Goal: Task Accomplishment & Management: Complete application form

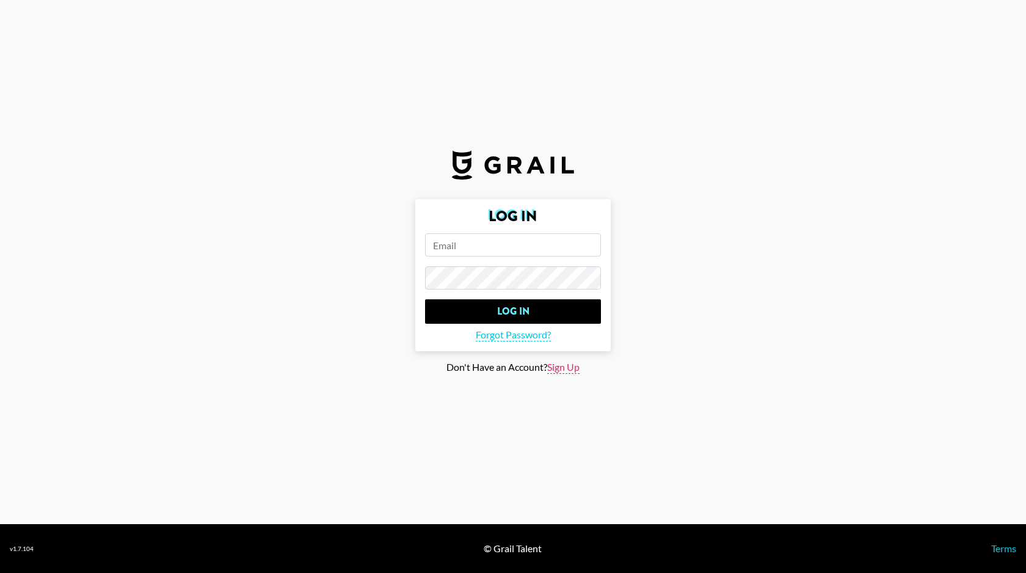
click at [566, 367] on span "Sign Up" at bounding box center [563, 367] width 32 height 13
type input "Sign Up"
click at [466, 254] on input "email" at bounding box center [513, 244] width 176 height 23
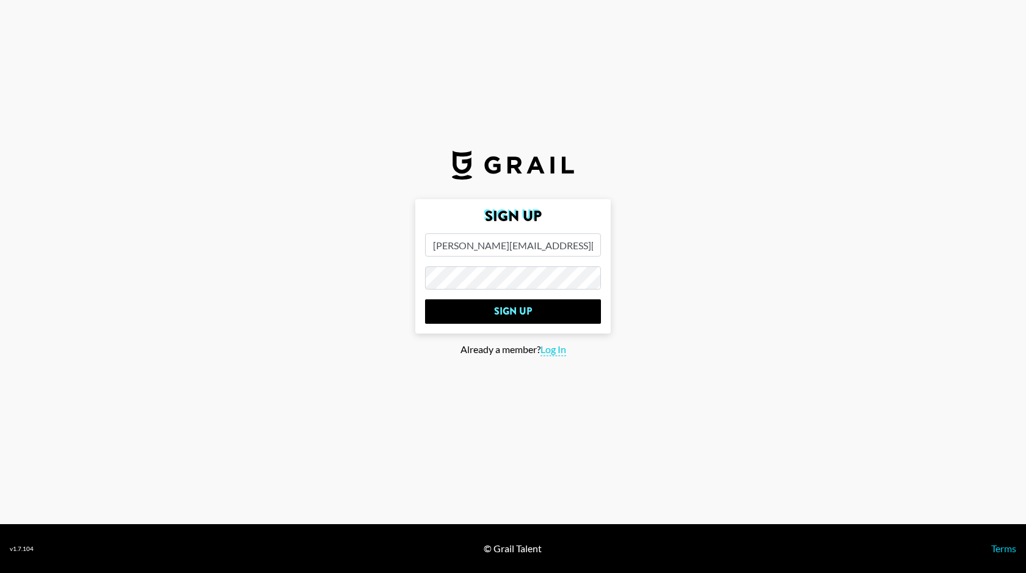
type input "[PERSON_NAME][EMAIL_ADDRESS][DOMAIN_NAME]"
click at [425, 299] on input "Sign Up" at bounding box center [513, 311] width 176 height 24
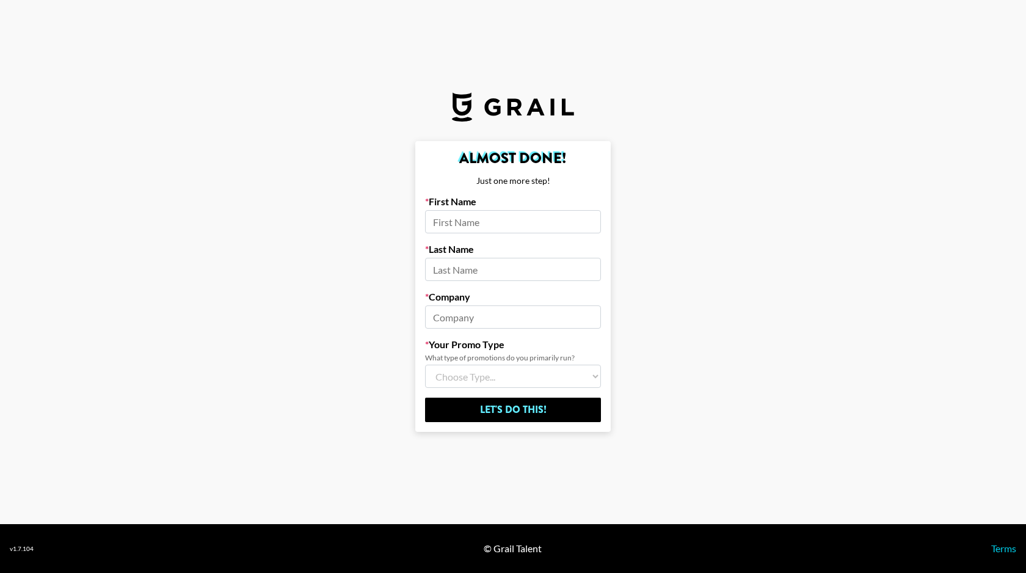
click at [463, 315] on input at bounding box center [513, 316] width 176 height 23
click at [442, 222] on input at bounding box center [513, 221] width 176 height 23
type input "[DEMOGRAPHIC_DATA]"
type input "Brown"
type input "Glewee"
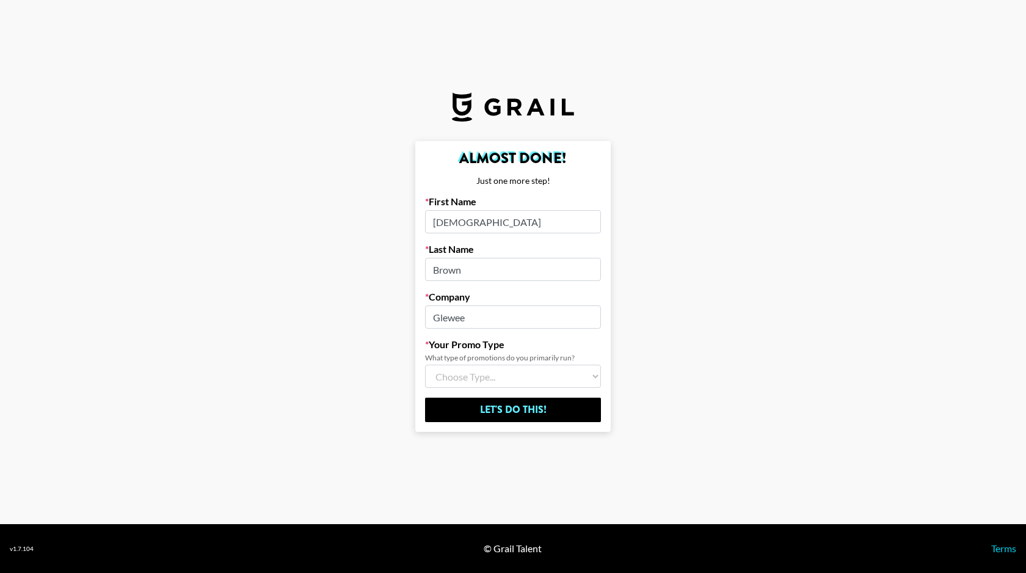
click at [458, 369] on select "Choose Type... Song Promos Brand Promos Both (I work at an Agency)" at bounding box center [513, 376] width 176 height 23
select select "Multi"
click at [425, 365] on select "Choose Type... Song Promos Brand Promos Both (I work at an Agency)" at bounding box center [513, 376] width 176 height 23
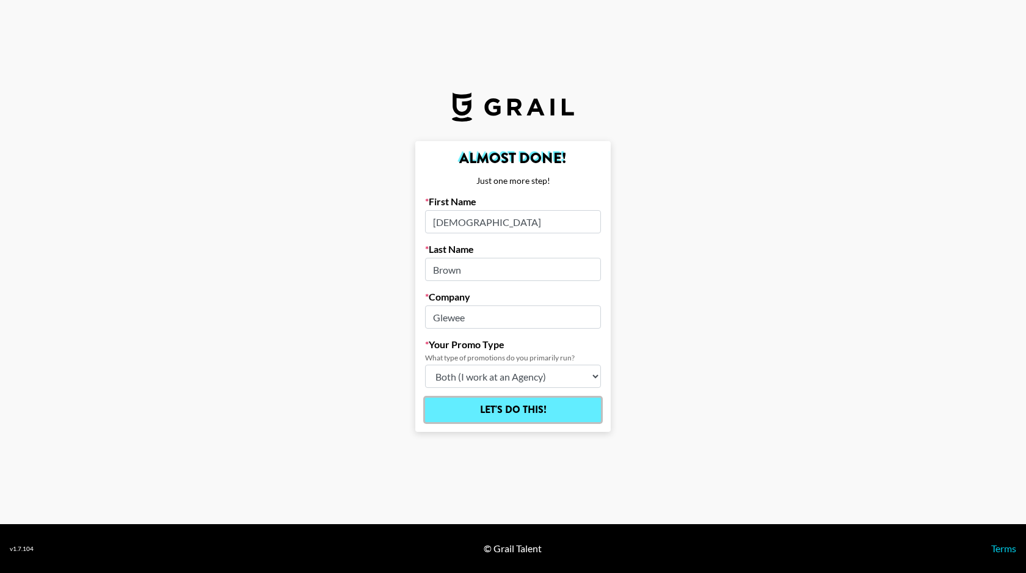
click at [494, 410] on input "Let's Do This!" at bounding box center [513, 410] width 176 height 24
select select "Song"
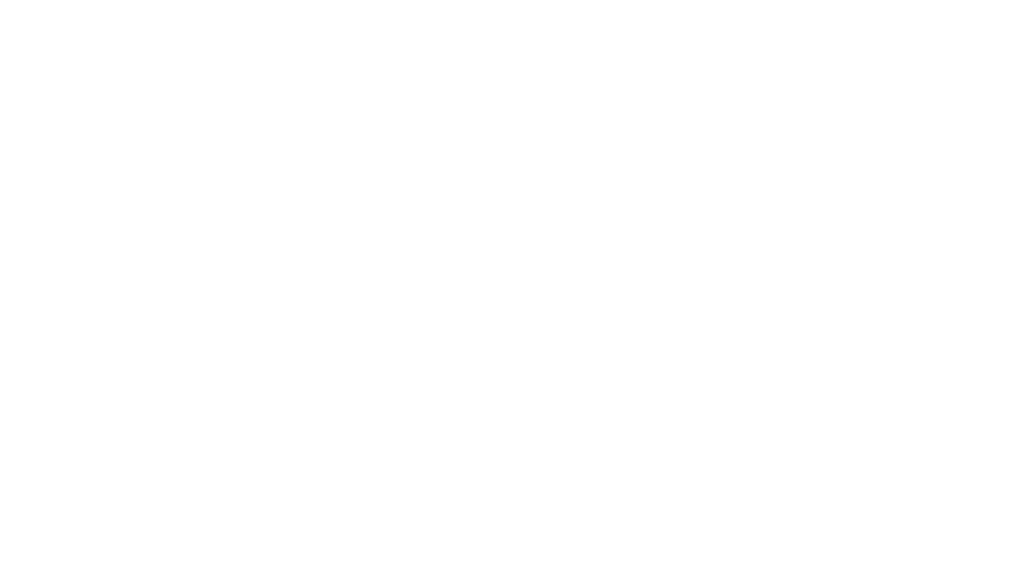
select select "Song"
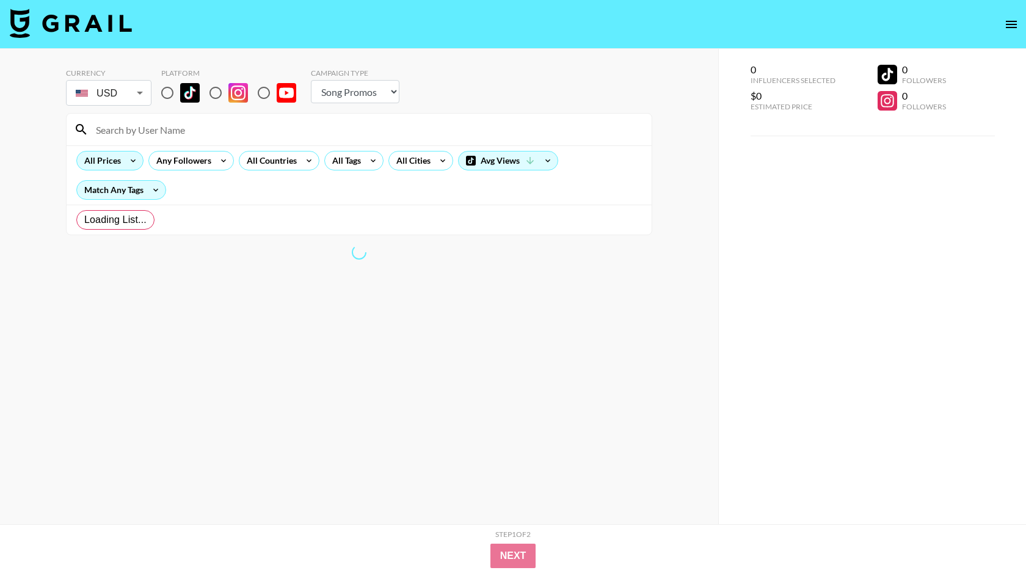
radio input "true"
select select "Brand"
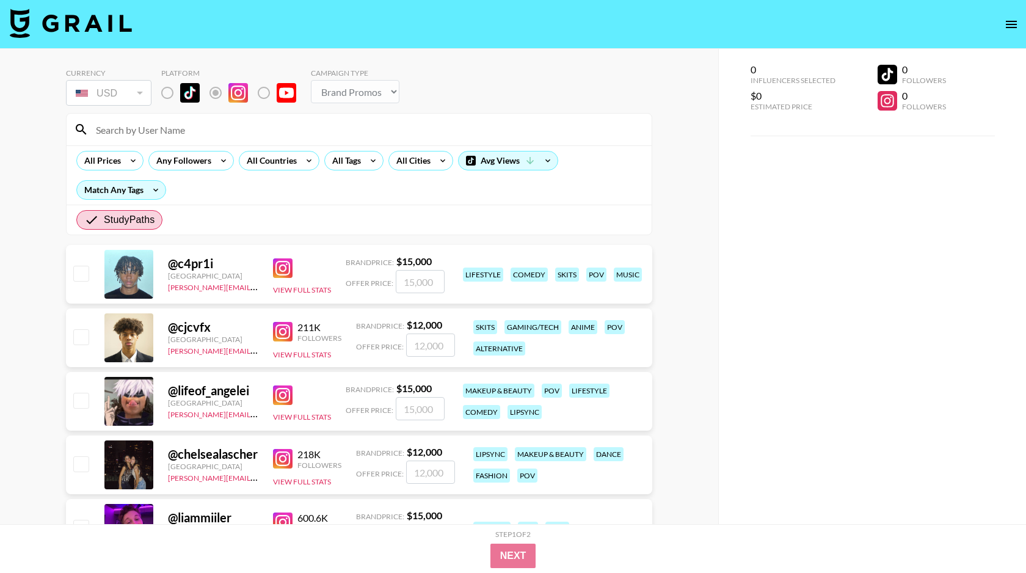
click at [190, 499] on div "@ liammiiler United States charlie@grail-talent.com 600.6K Followers View Full …" at bounding box center [359, 528] width 586 height 59
click at [130, 504] on div at bounding box center [128, 528] width 49 height 49
click at [297, 524] on div "Followers" at bounding box center [319, 528] width 44 height 9
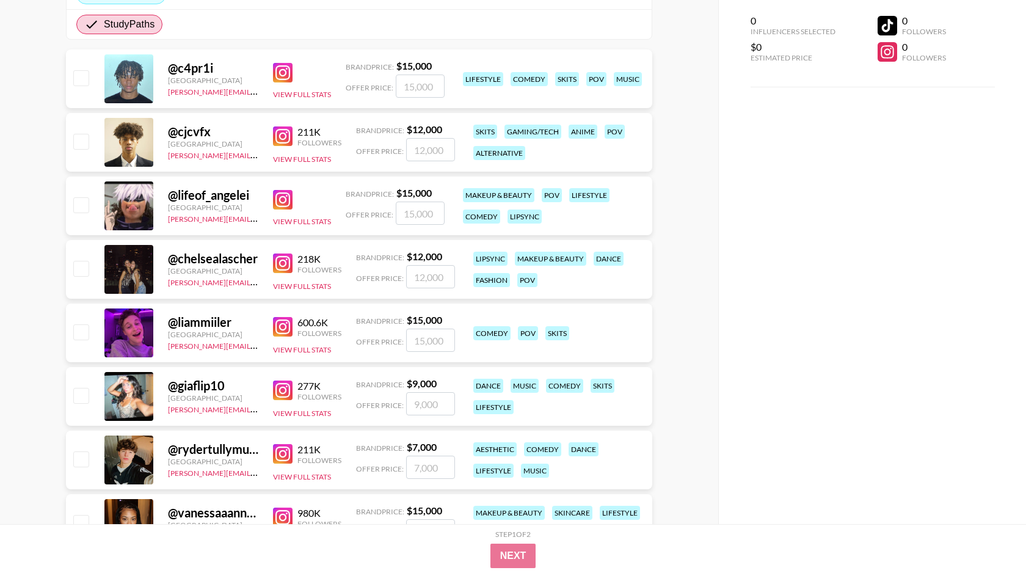
scroll to position [196, 0]
click at [312, 162] on button "View Full Stats" at bounding box center [302, 158] width 58 height 9
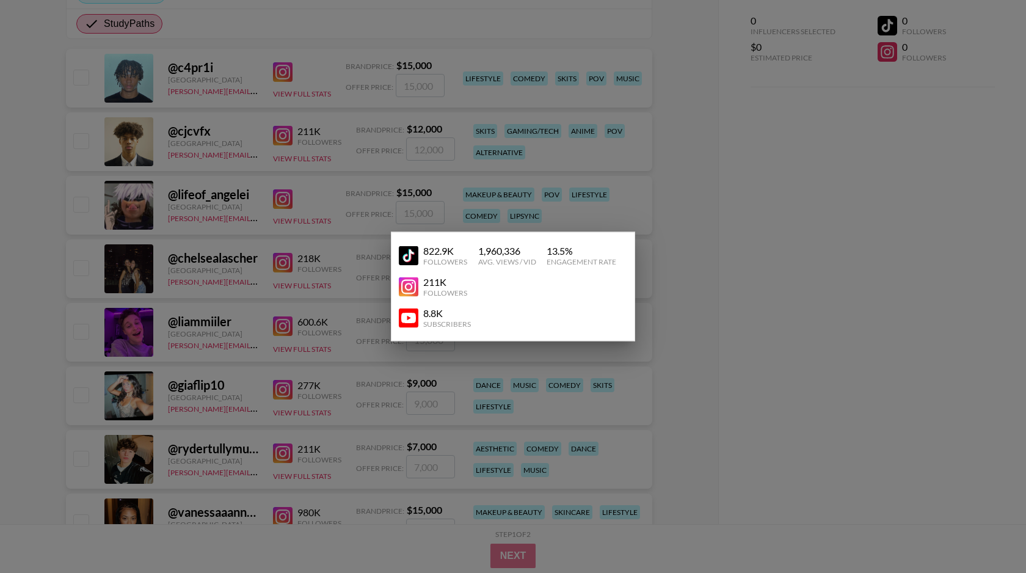
click at [431, 290] on div "Followers" at bounding box center [445, 292] width 44 height 9
click at [399, 290] on img at bounding box center [409, 287] width 20 height 20
click at [385, 100] on div at bounding box center [513, 286] width 1026 height 573
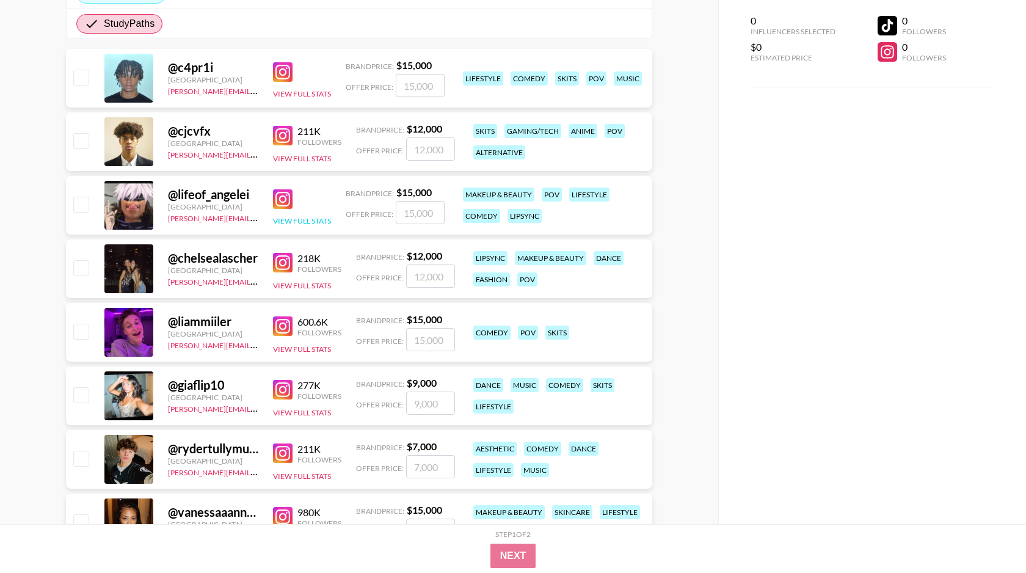
click at [293, 219] on button "View Full Stats" at bounding box center [302, 220] width 58 height 9
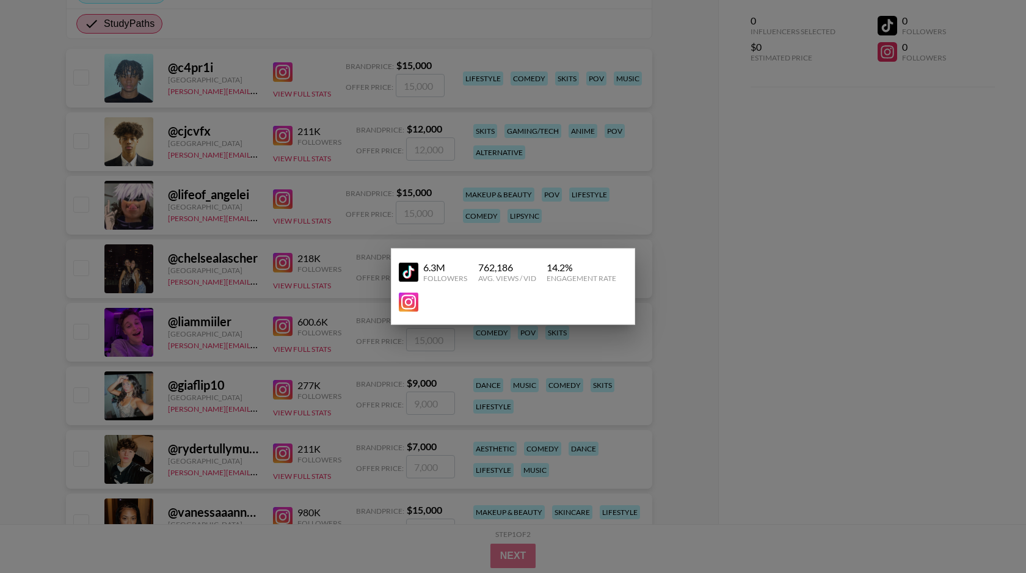
click at [412, 302] on img at bounding box center [409, 303] width 20 height 20
click at [148, 373] on div at bounding box center [513, 286] width 1026 height 573
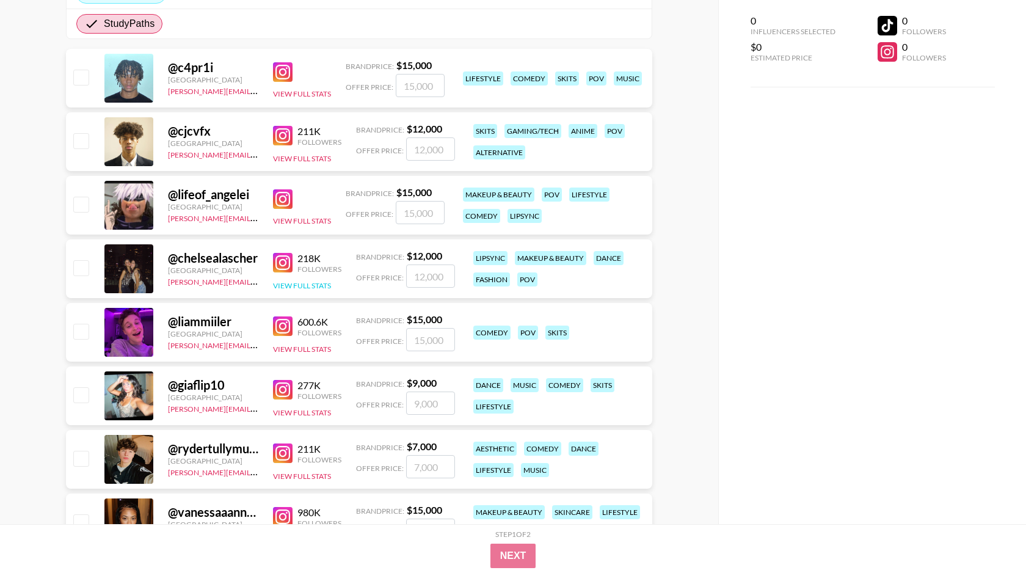
click at [306, 284] on button "View Full Stats" at bounding box center [302, 285] width 58 height 9
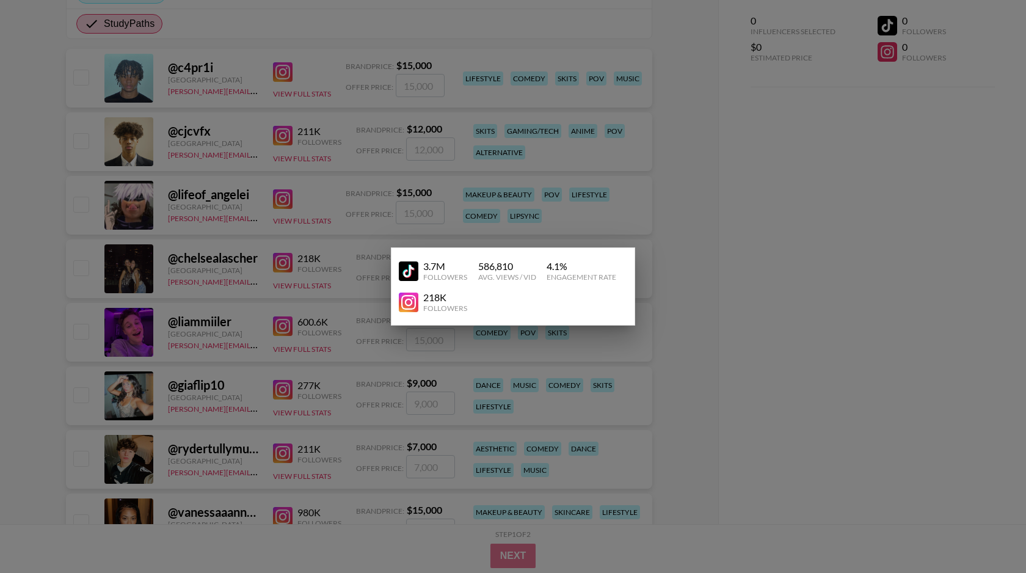
click at [413, 297] on img at bounding box center [409, 303] width 20 height 20
click at [242, 246] on div at bounding box center [513, 286] width 1026 height 573
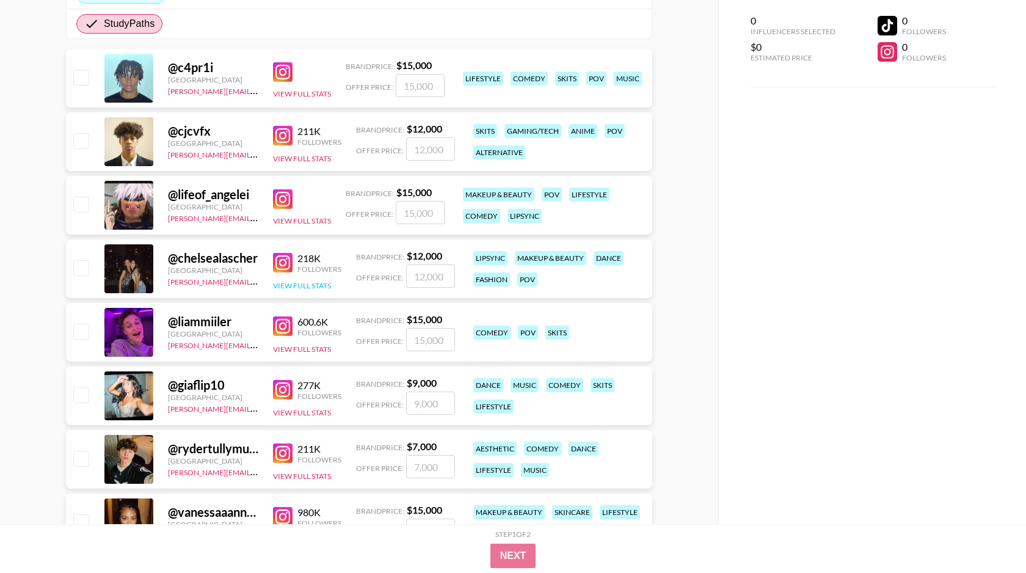
scroll to position [235, 0]
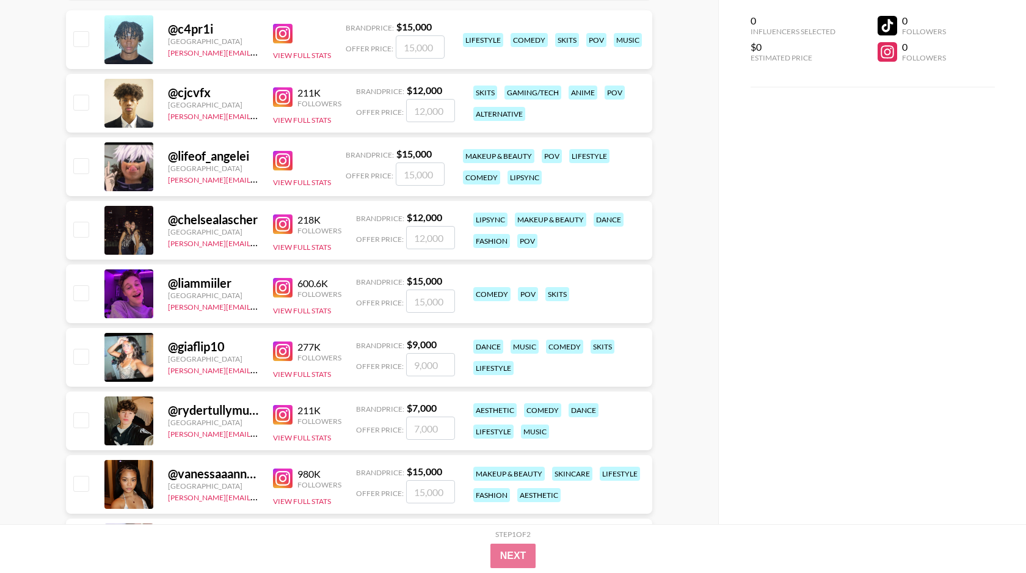
click at [305, 315] on div "600.6K Followers View Full Stats" at bounding box center [307, 293] width 68 height 43
click at [299, 312] on button "View Full Stats" at bounding box center [302, 310] width 58 height 9
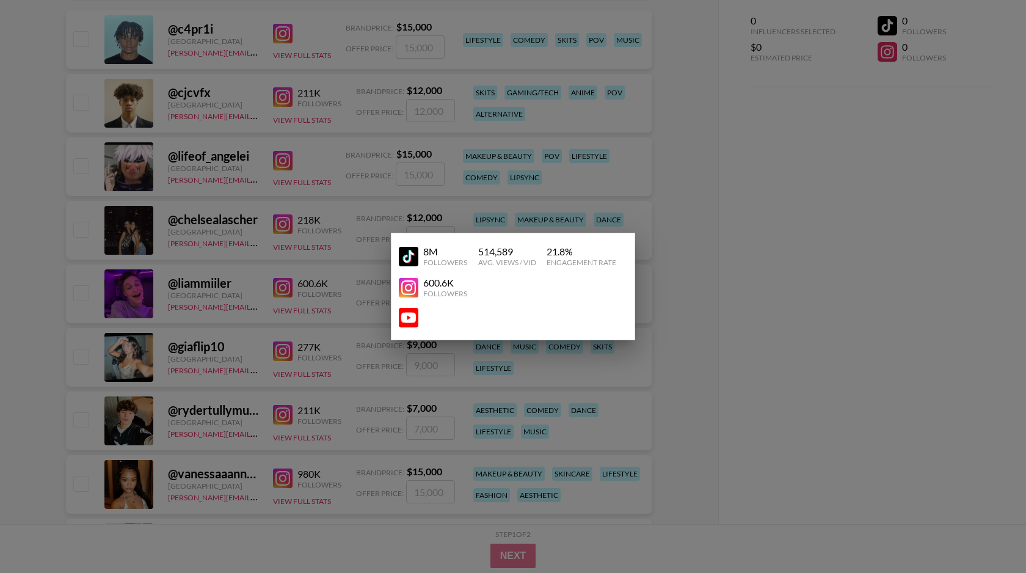
click at [409, 285] on img at bounding box center [409, 288] width 20 height 20
click at [82, 285] on div at bounding box center [513, 286] width 1026 height 573
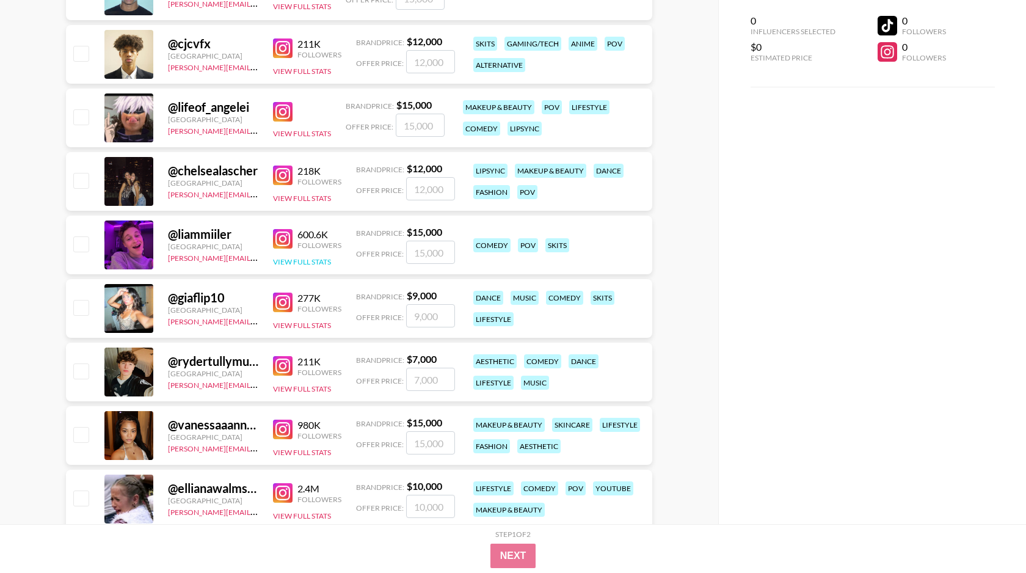
scroll to position [293, 0]
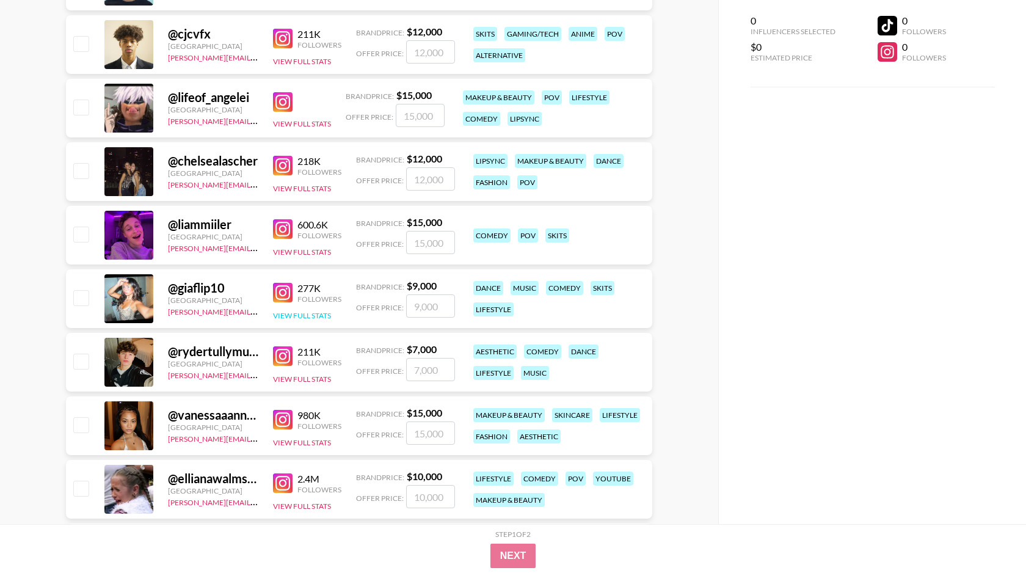
click at [302, 313] on button "View Full Stats" at bounding box center [302, 315] width 58 height 9
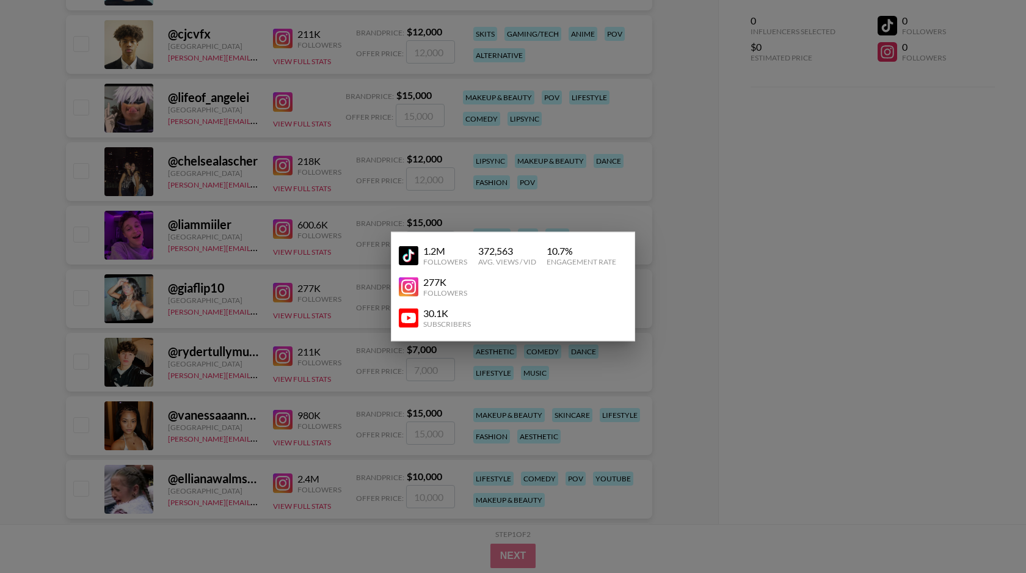
click at [409, 277] on img at bounding box center [409, 287] width 20 height 20
click at [228, 305] on div at bounding box center [513, 286] width 1026 height 573
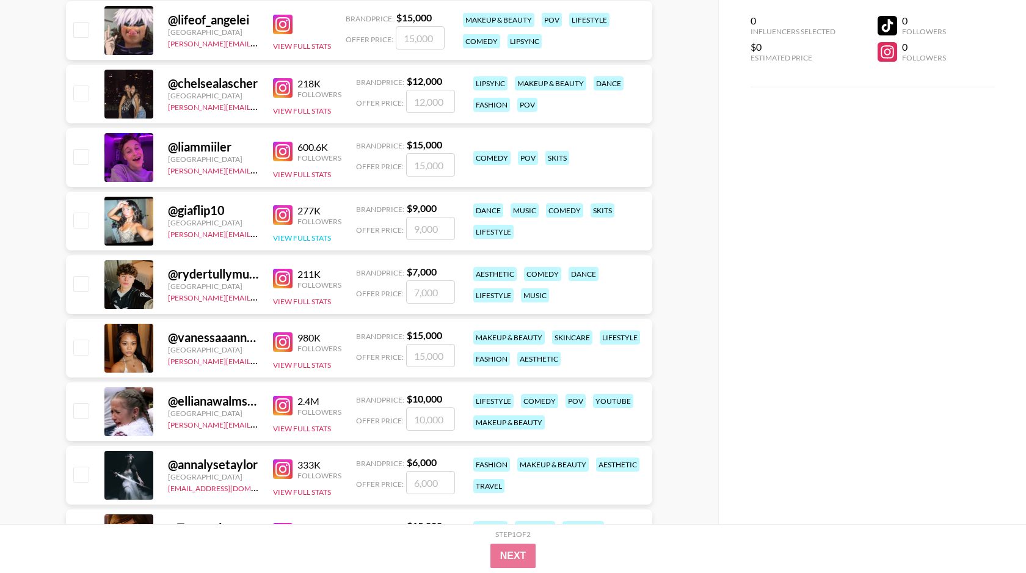
scroll to position [379, 0]
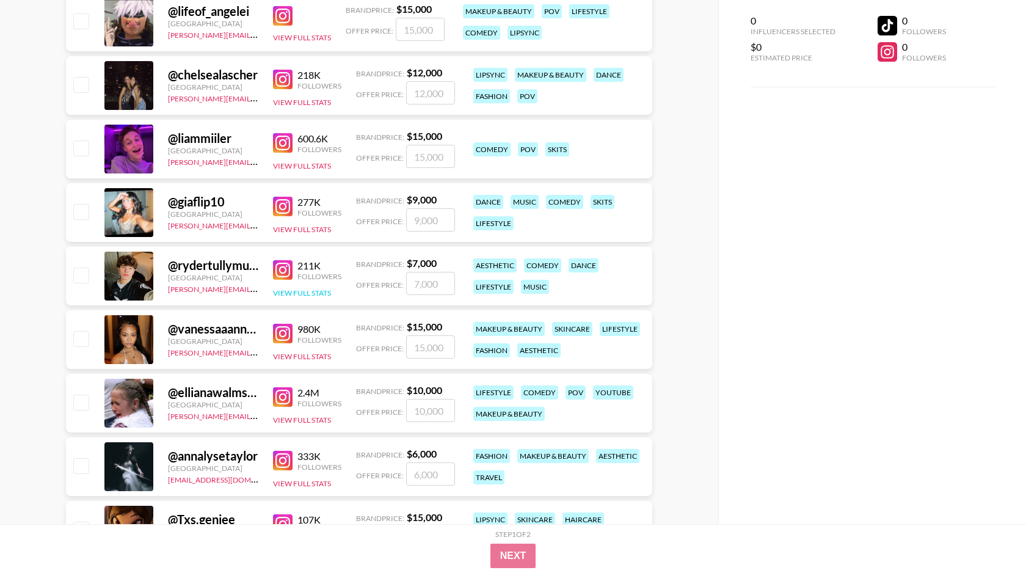
click at [310, 290] on button "View Full Stats" at bounding box center [302, 292] width 58 height 9
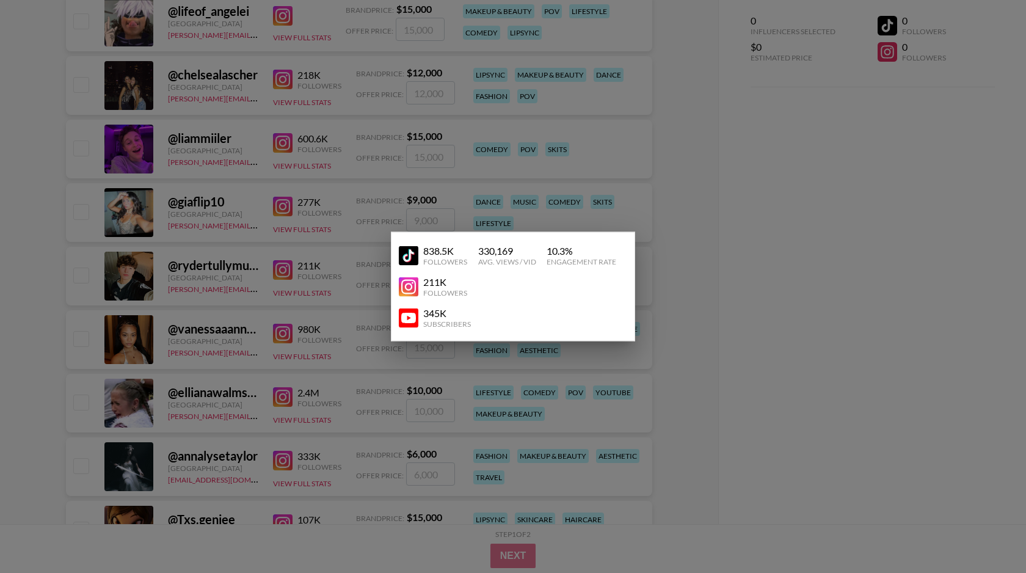
click at [411, 290] on img at bounding box center [409, 287] width 20 height 20
click at [245, 300] on div at bounding box center [513, 286] width 1026 height 573
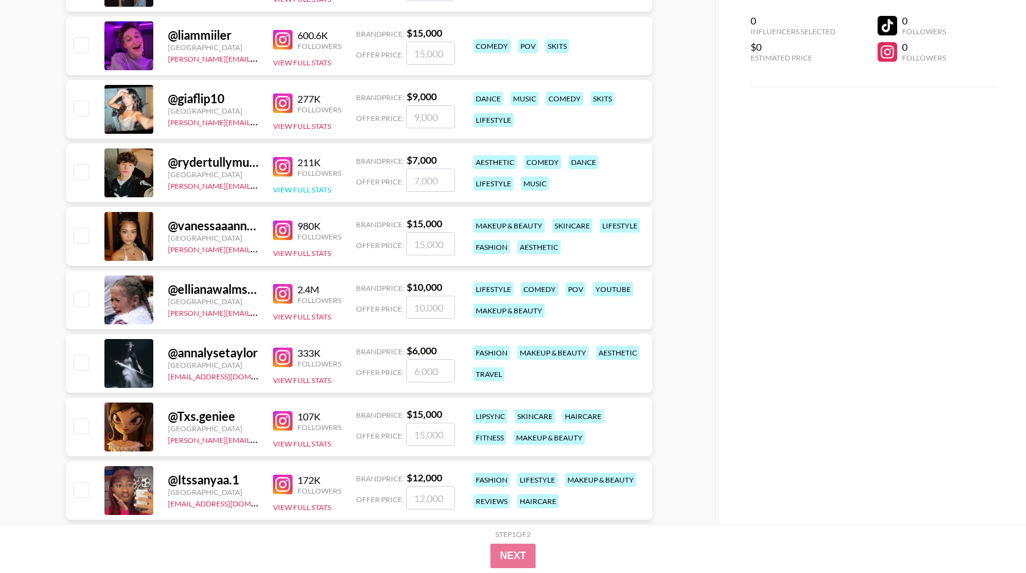
scroll to position [487, 0]
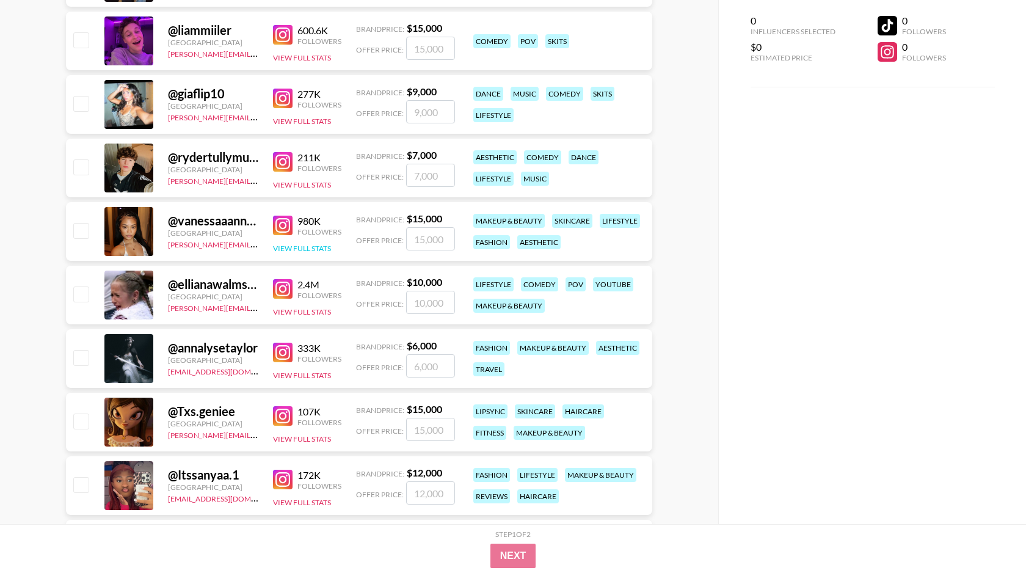
click at [306, 246] on button "View Full Stats" at bounding box center [302, 248] width 58 height 9
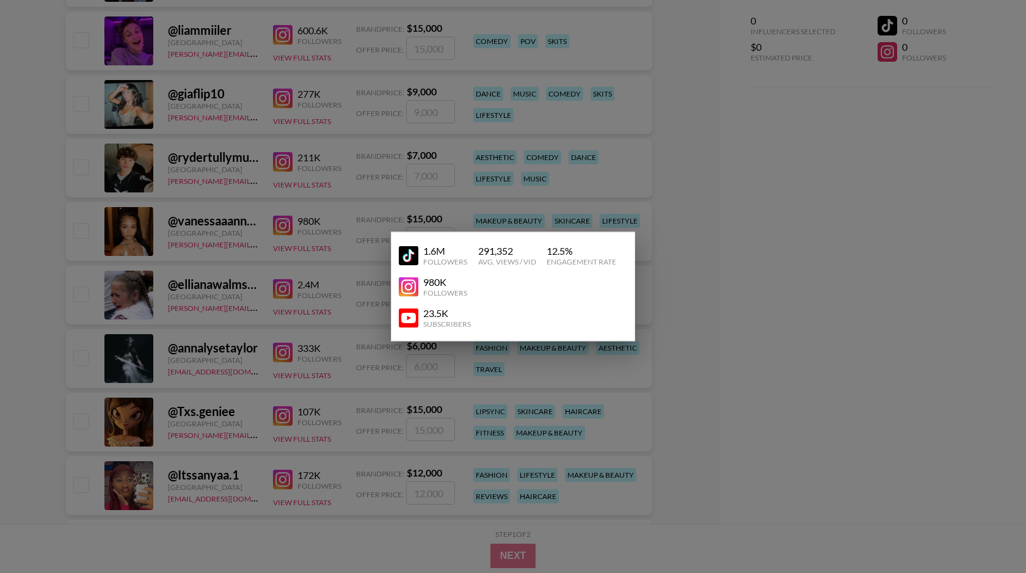
click at [408, 290] on img at bounding box center [409, 287] width 20 height 20
click at [405, 258] on img at bounding box center [409, 256] width 20 height 20
click at [133, 311] on div at bounding box center [513, 286] width 1026 height 573
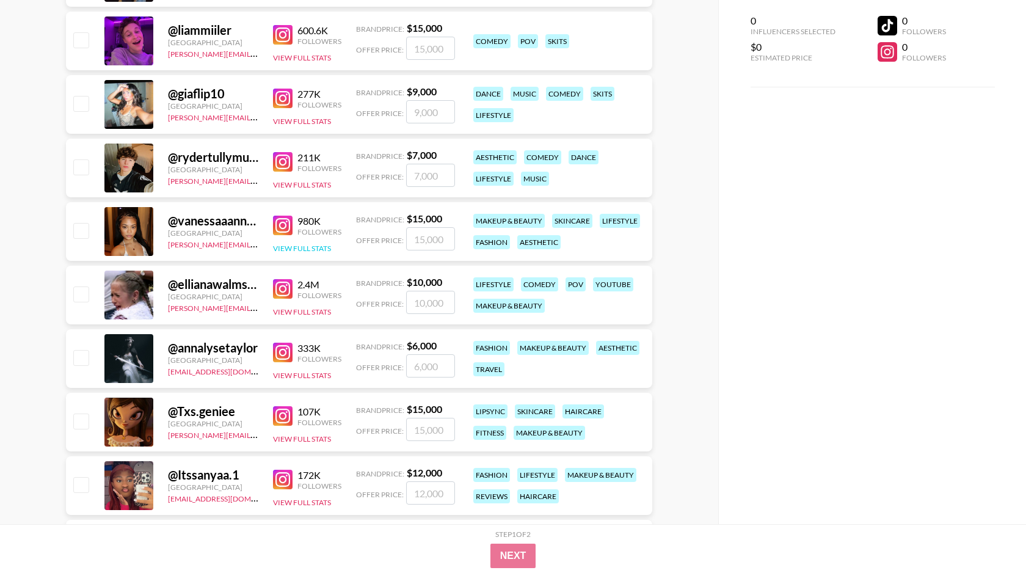
scroll to position [510, 0]
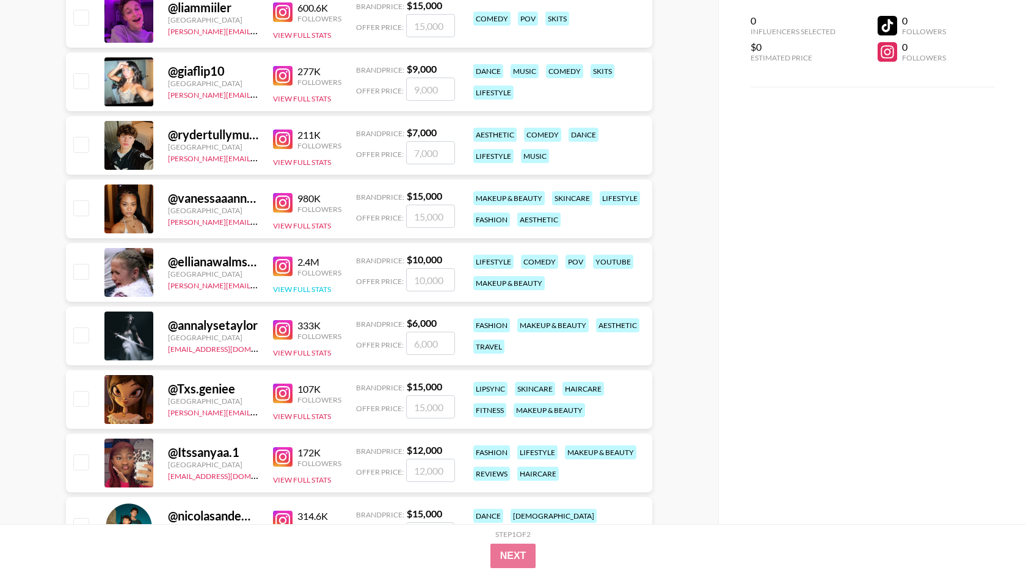
click at [311, 288] on button "View Full Stats" at bounding box center [302, 289] width 58 height 9
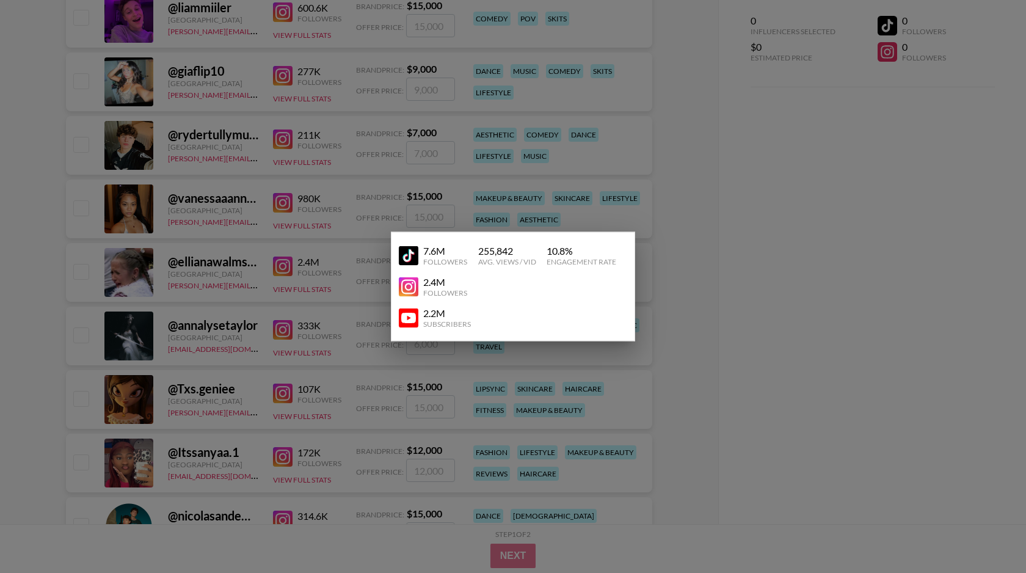
click at [406, 286] on img at bounding box center [409, 287] width 20 height 20
click at [236, 391] on div at bounding box center [513, 286] width 1026 height 573
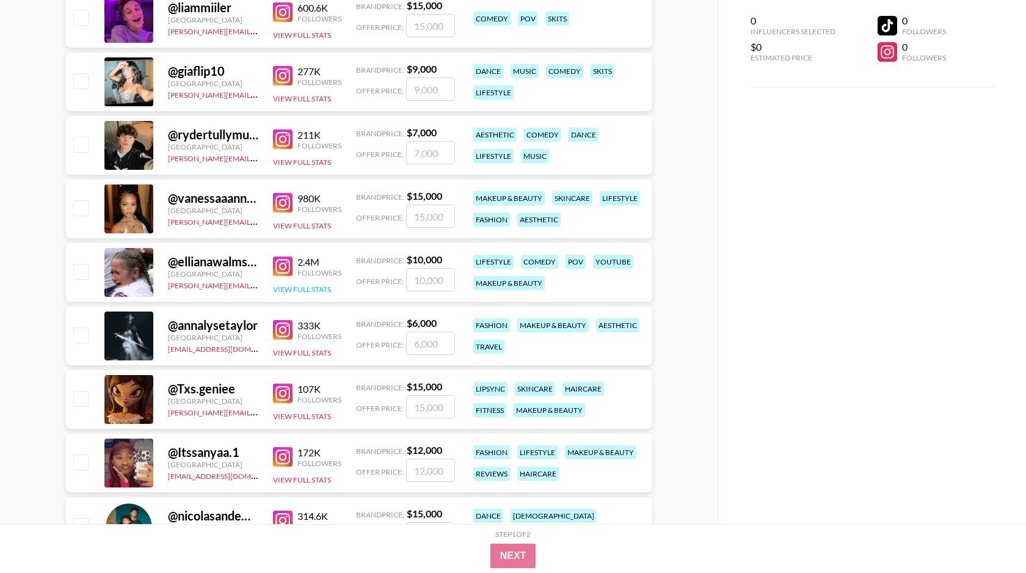
scroll to position [556, 0]
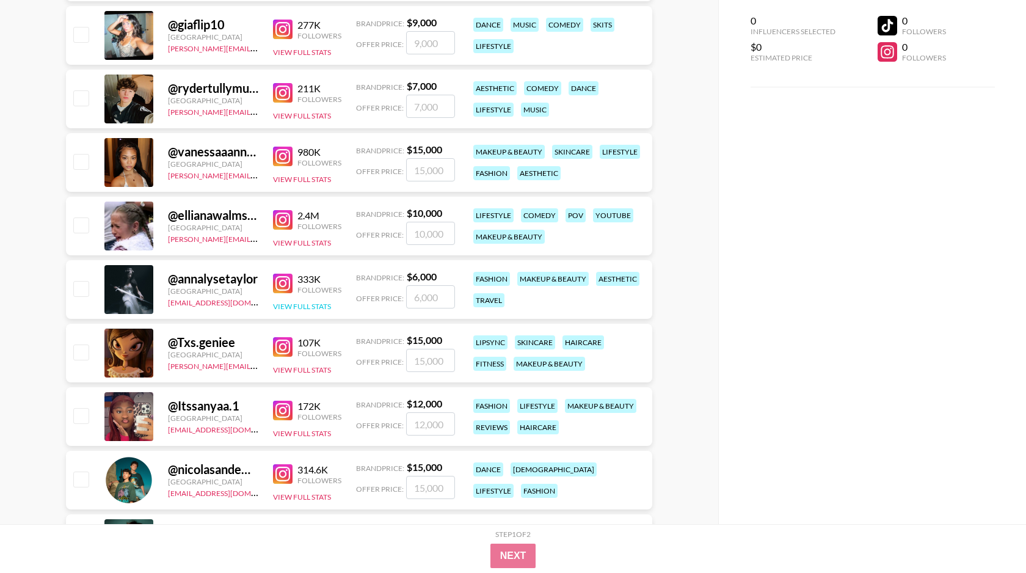
click at [298, 305] on button "View Full Stats" at bounding box center [302, 306] width 58 height 9
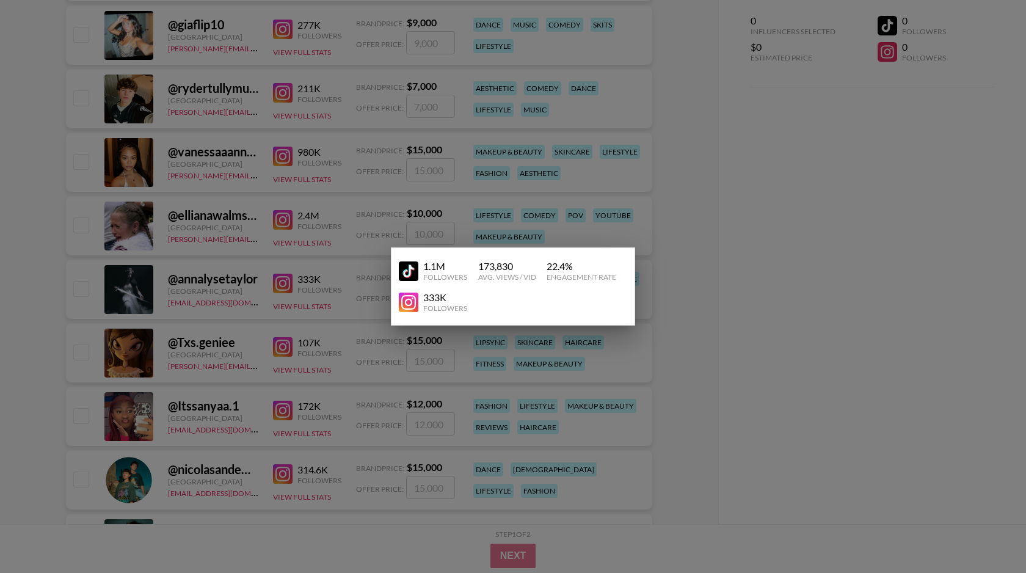
click at [423, 303] on div "333K" at bounding box center [445, 297] width 44 height 12
click at [409, 302] on img at bounding box center [409, 303] width 20 height 20
click at [282, 363] on div at bounding box center [513, 286] width 1026 height 573
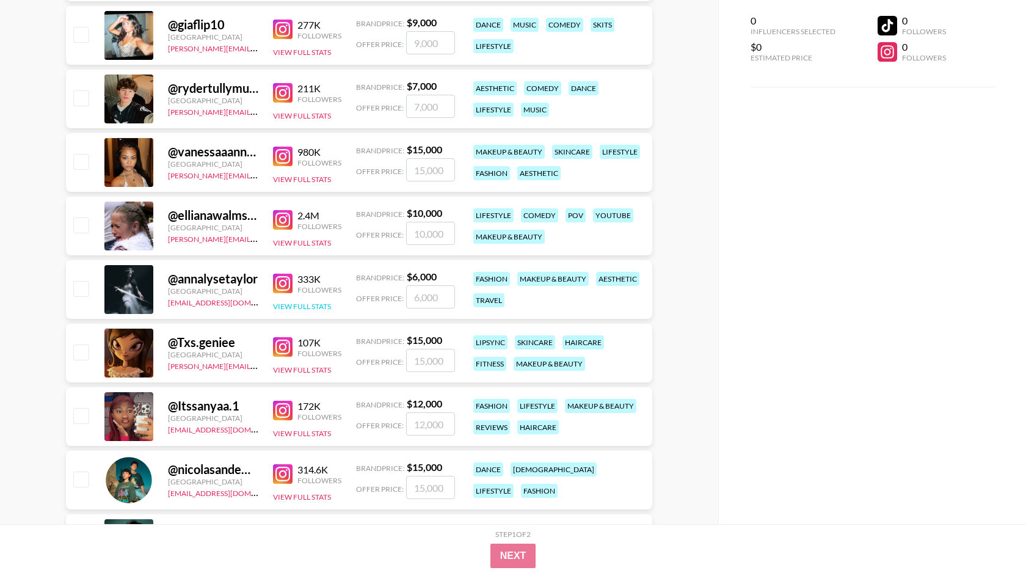
scroll to position [661, 0]
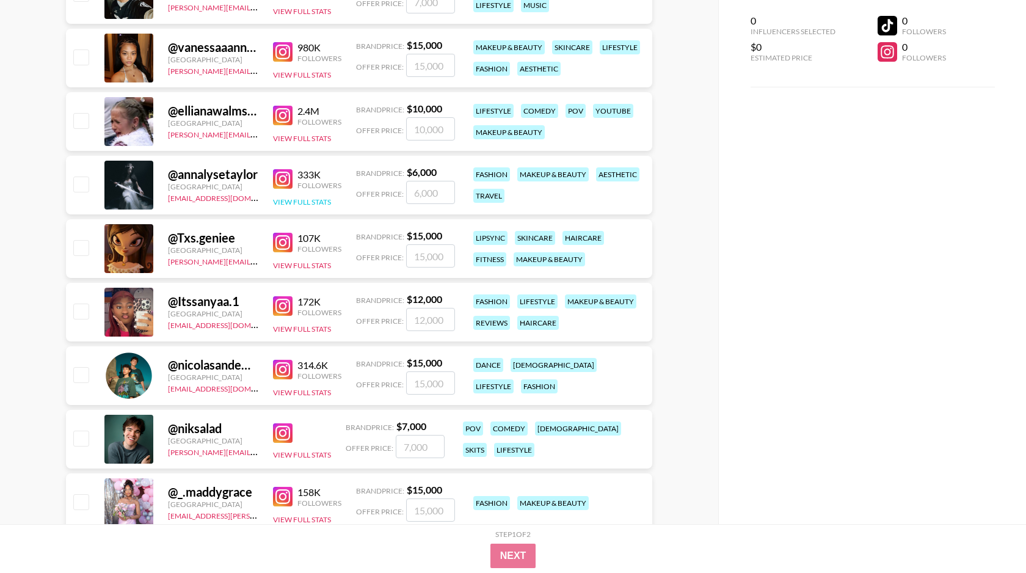
click at [309, 201] on button "View Full Stats" at bounding box center [302, 201] width 58 height 9
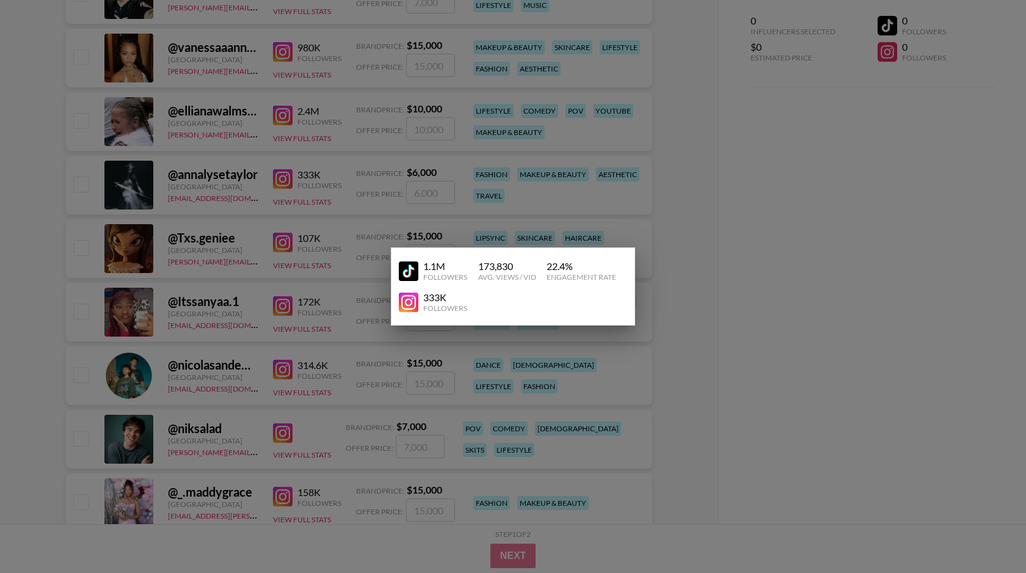
click at [401, 299] on img at bounding box center [409, 303] width 20 height 20
click at [228, 306] on div at bounding box center [513, 286] width 1026 height 573
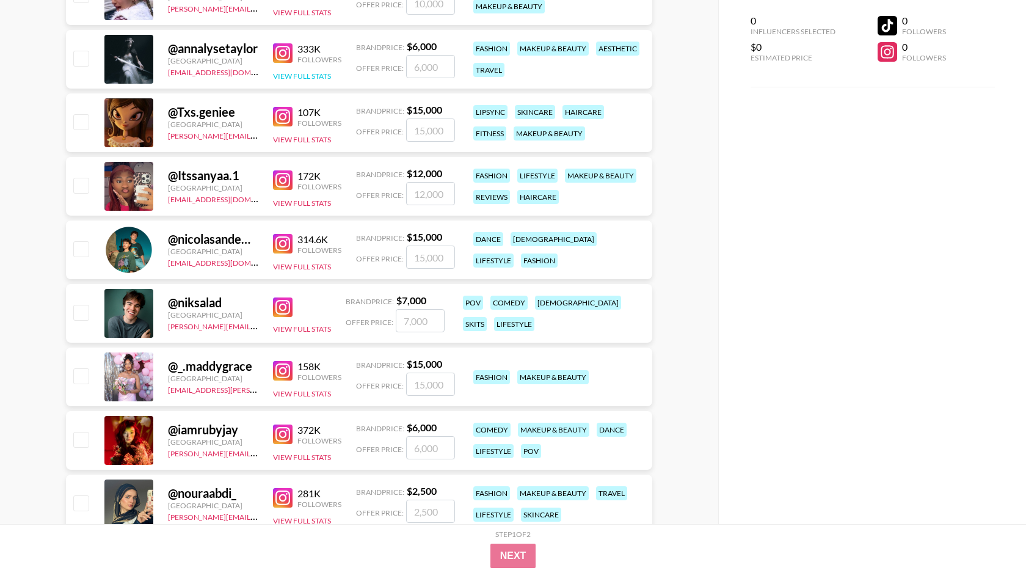
scroll to position [787, 0]
click at [297, 136] on button "View Full Stats" at bounding box center [302, 138] width 58 height 9
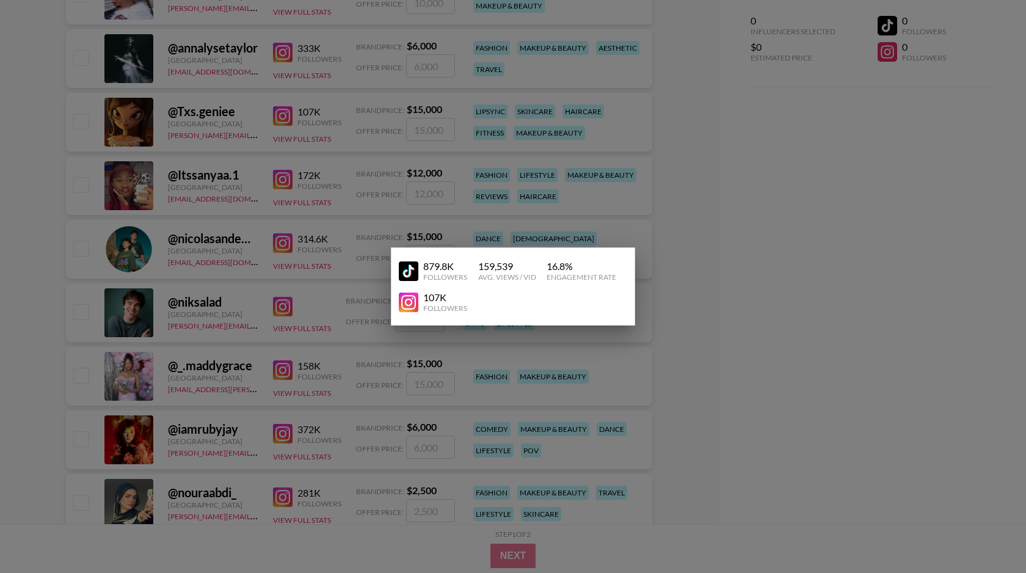
click at [422, 307] on link at bounding box center [411, 303] width 24 height 20
click at [174, 304] on div at bounding box center [513, 286] width 1026 height 573
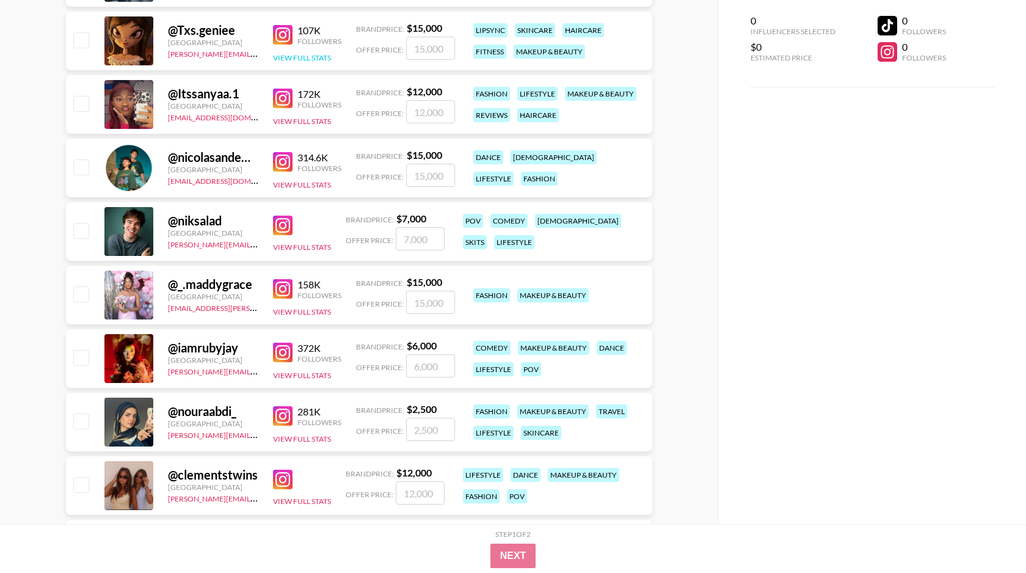
scroll to position [884, 0]
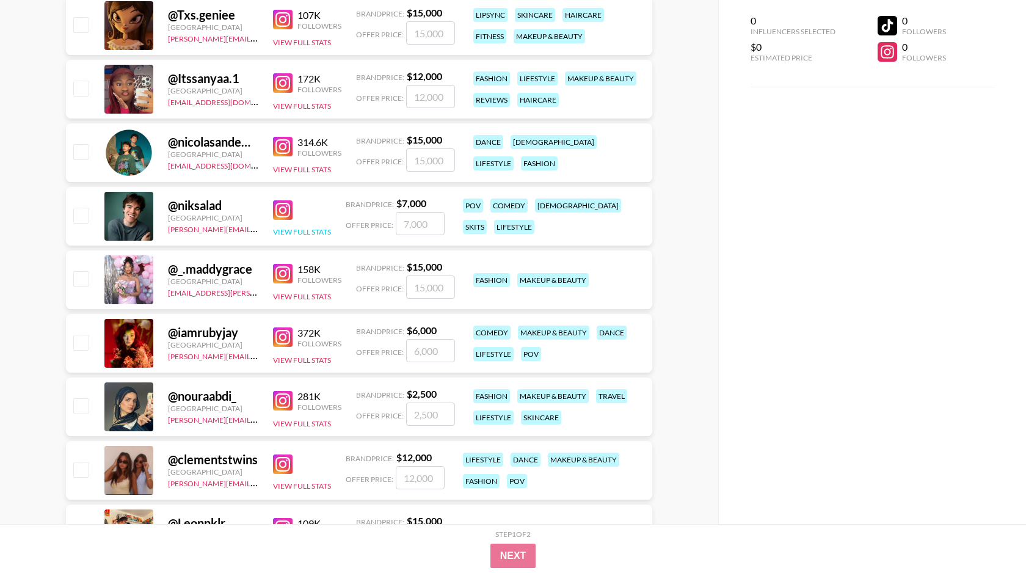
click at [301, 228] on button "View Full Stats" at bounding box center [302, 231] width 58 height 9
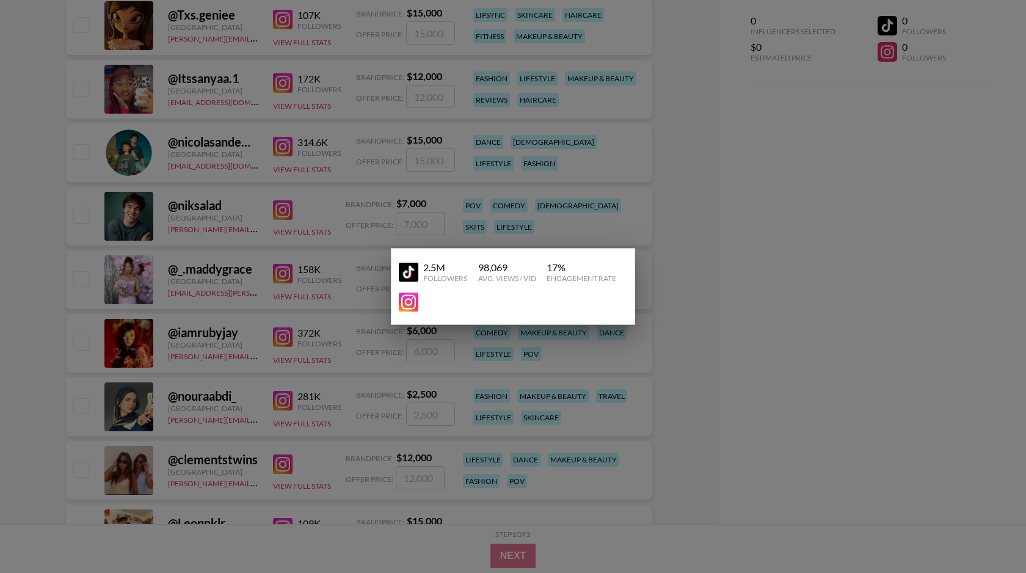
click at [401, 305] on img at bounding box center [409, 303] width 20 height 20
click at [172, 271] on div at bounding box center [513, 286] width 1026 height 573
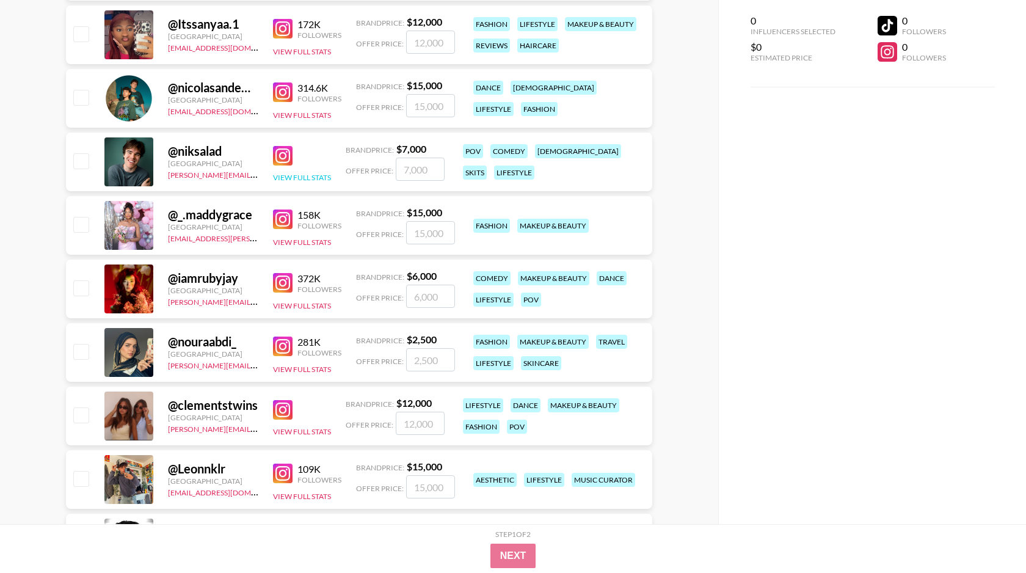
scroll to position [955, 0]
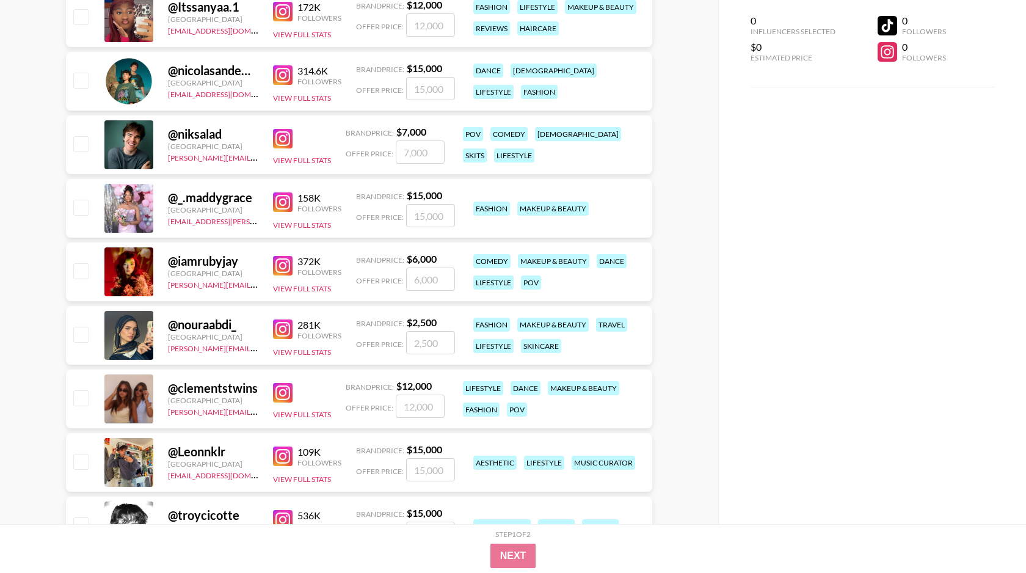
click at [309, 219] on div "158K Followers View Full Stats" at bounding box center [307, 208] width 68 height 43
click at [309, 225] on button "View Full Stats" at bounding box center [302, 225] width 58 height 9
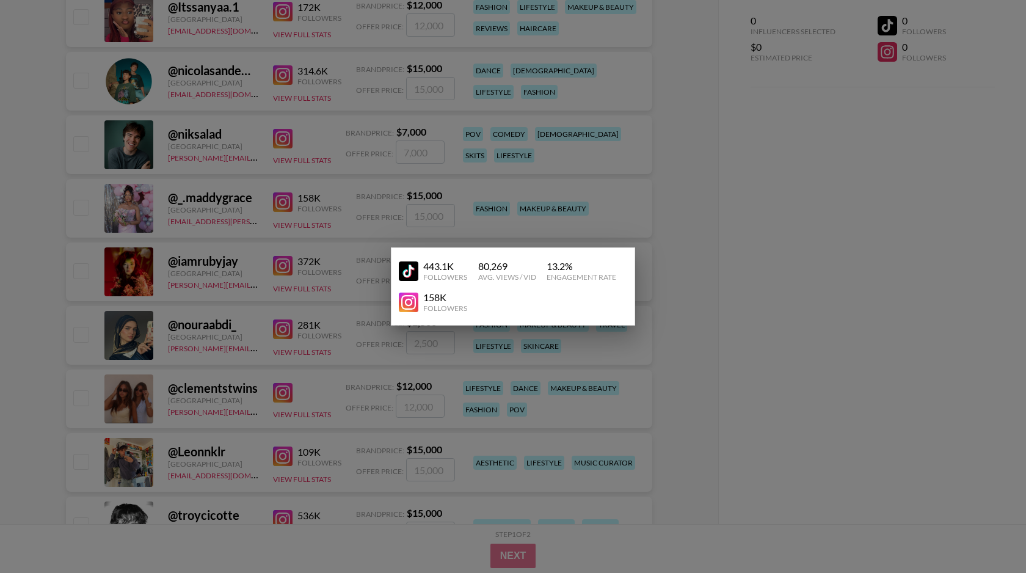
click at [412, 306] on img at bounding box center [409, 303] width 20 height 20
click at [200, 285] on div at bounding box center [513, 286] width 1026 height 573
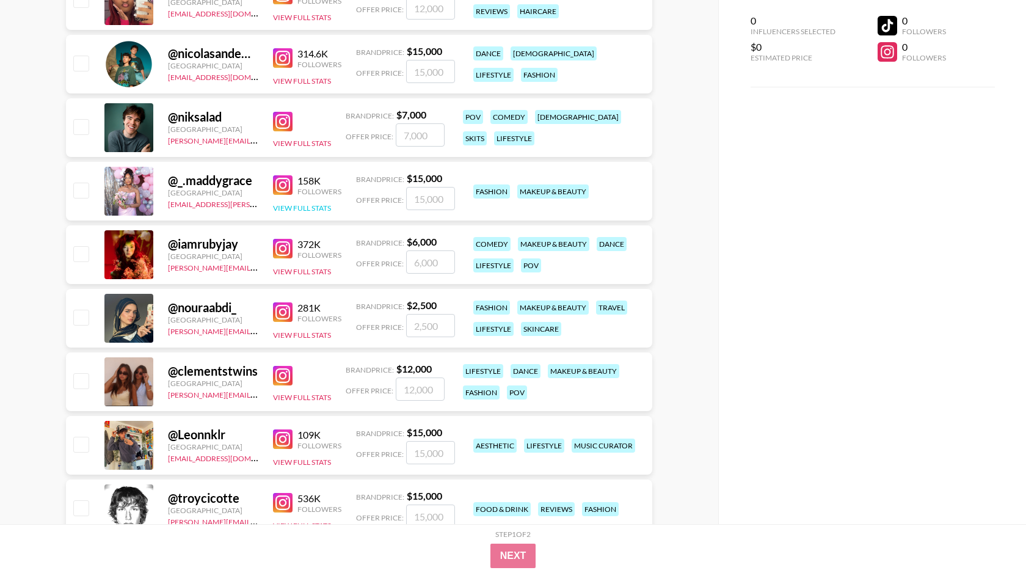
scroll to position [975, 0]
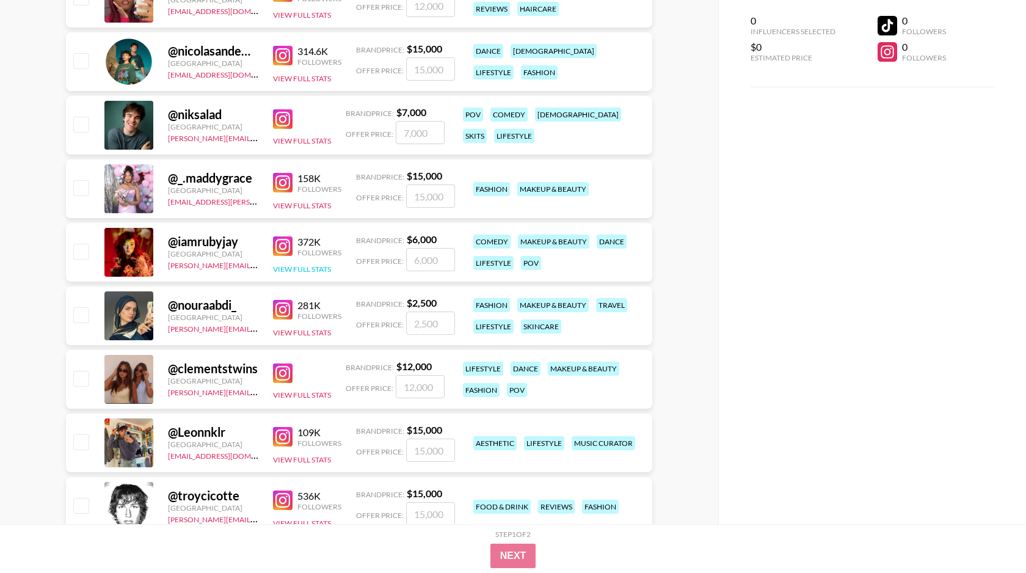
click at [315, 267] on button "View Full Stats" at bounding box center [302, 268] width 58 height 9
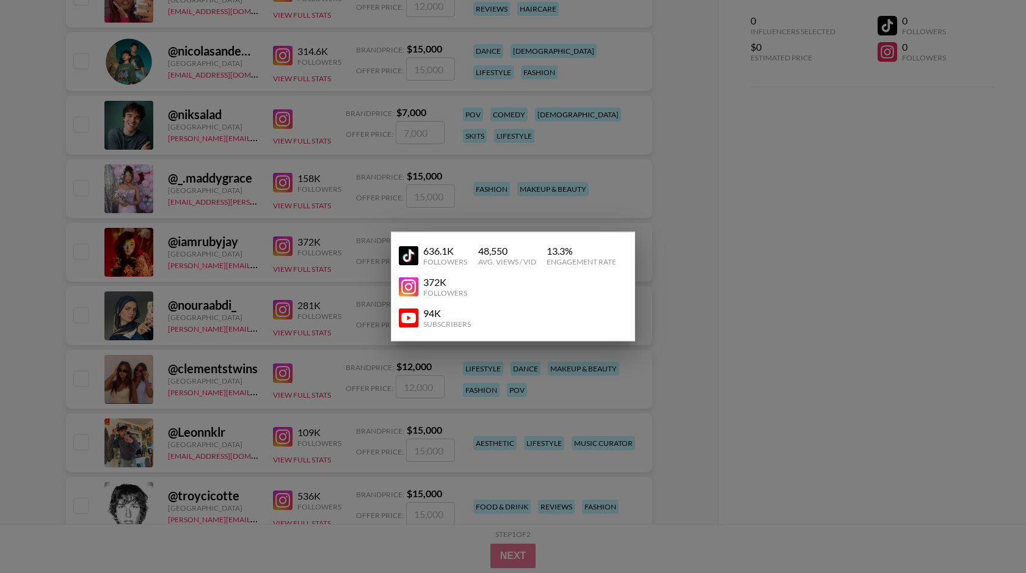
click at [407, 285] on img at bounding box center [409, 287] width 20 height 20
click at [199, 304] on div at bounding box center [513, 286] width 1026 height 573
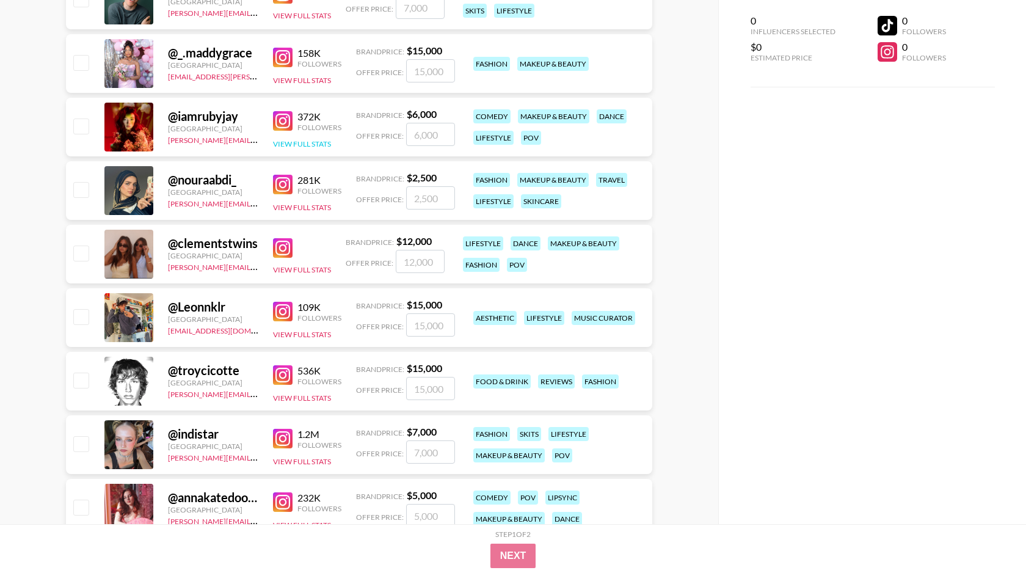
scroll to position [1101, 0]
click at [306, 266] on button "View Full Stats" at bounding box center [302, 268] width 58 height 9
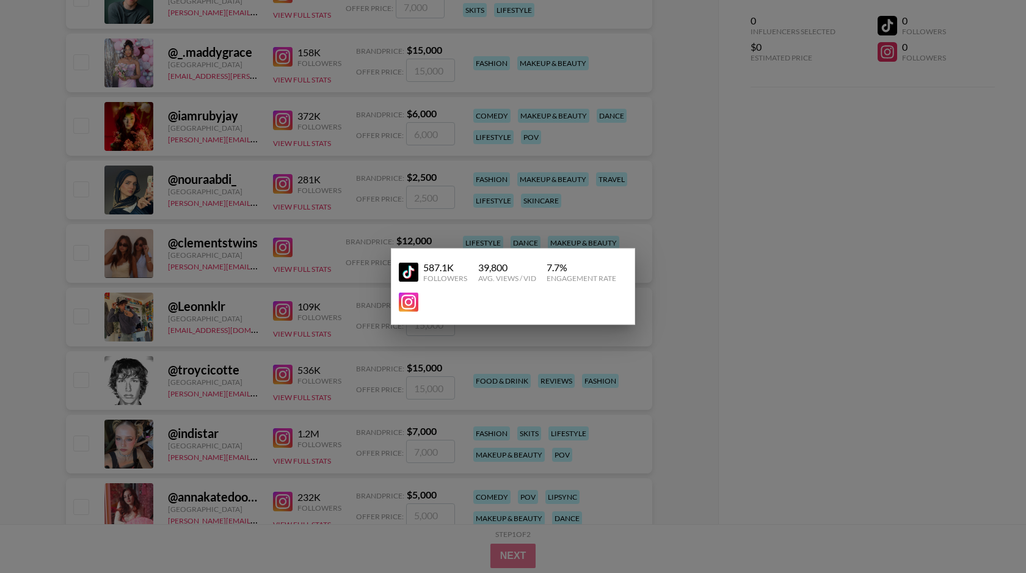
click at [398, 307] on div "587.1K Followers 39,800 Avg. Views / Vid 7.7 % Engagement Rate" at bounding box center [513, 287] width 244 height 76
click at [407, 305] on img at bounding box center [409, 303] width 20 height 20
click at [172, 375] on div at bounding box center [513, 286] width 1026 height 573
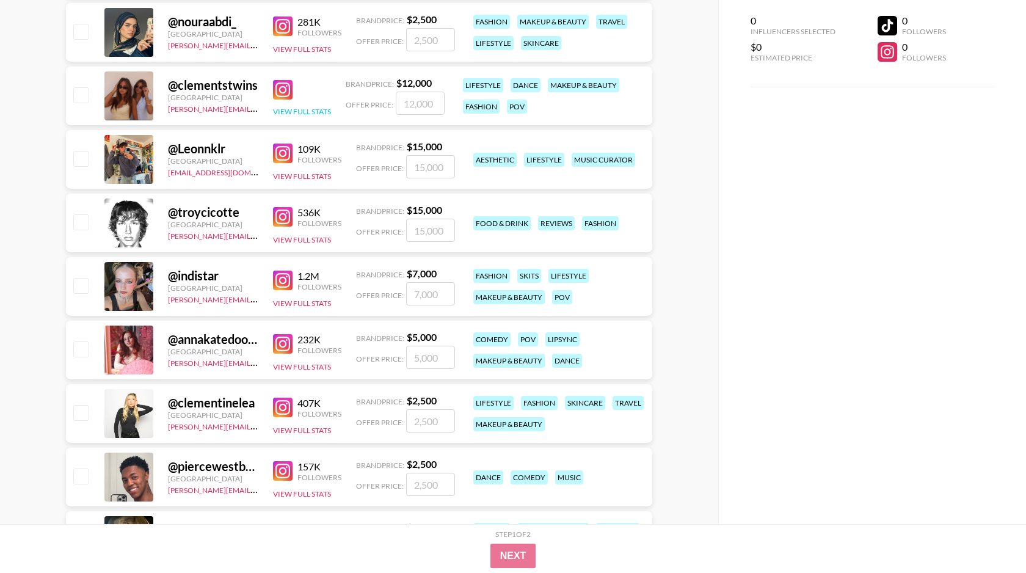
scroll to position [1259, 0]
click at [308, 175] on button "View Full Stats" at bounding box center [302, 175] width 58 height 9
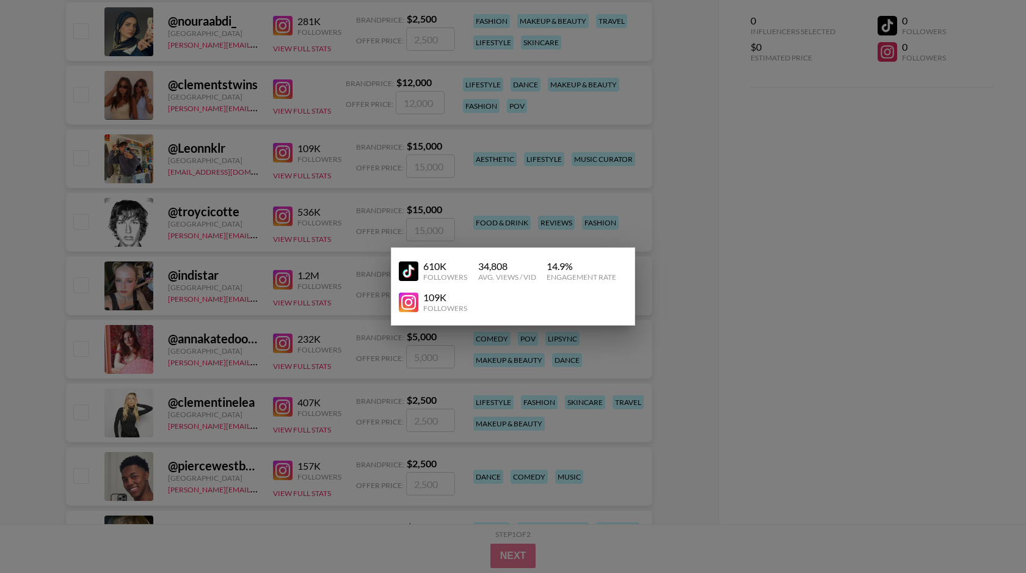
click at [407, 301] on img at bounding box center [409, 303] width 20 height 20
click at [188, 282] on div at bounding box center [513, 286] width 1026 height 573
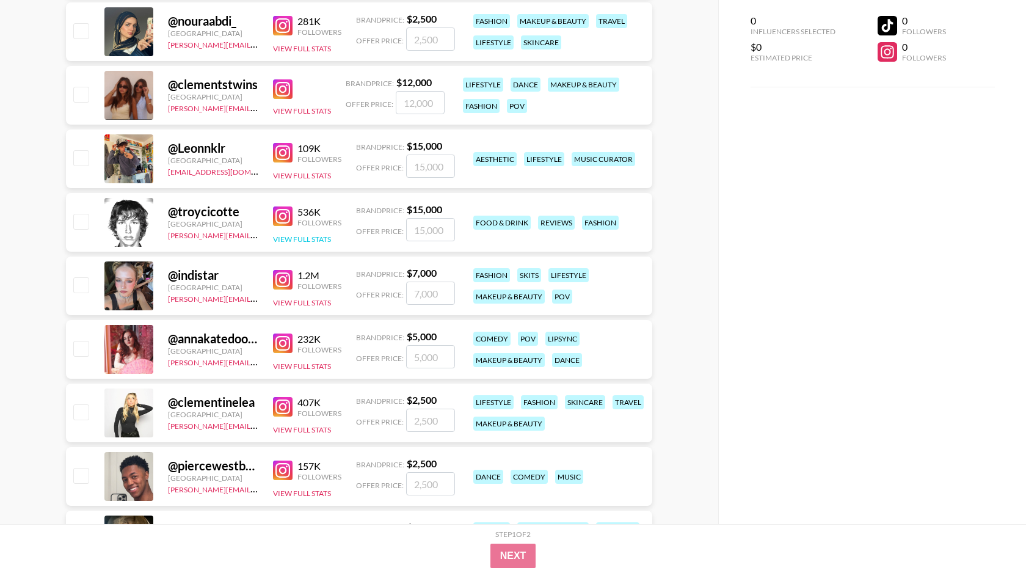
click at [285, 238] on button "View Full Stats" at bounding box center [302, 239] width 58 height 9
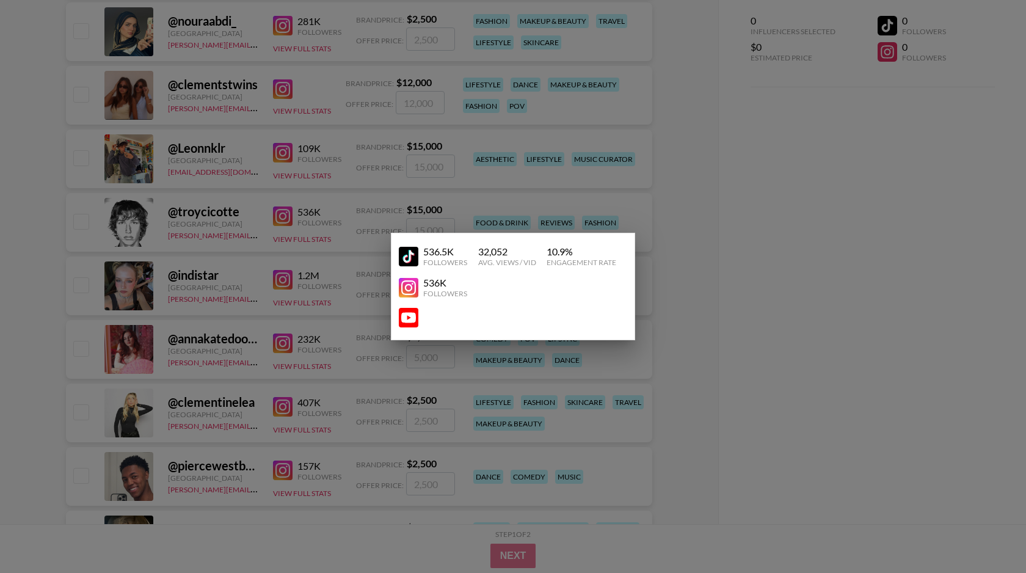
click at [410, 297] on img at bounding box center [409, 288] width 20 height 20
click at [144, 346] on div at bounding box center [513, 286] width 1026 height 573
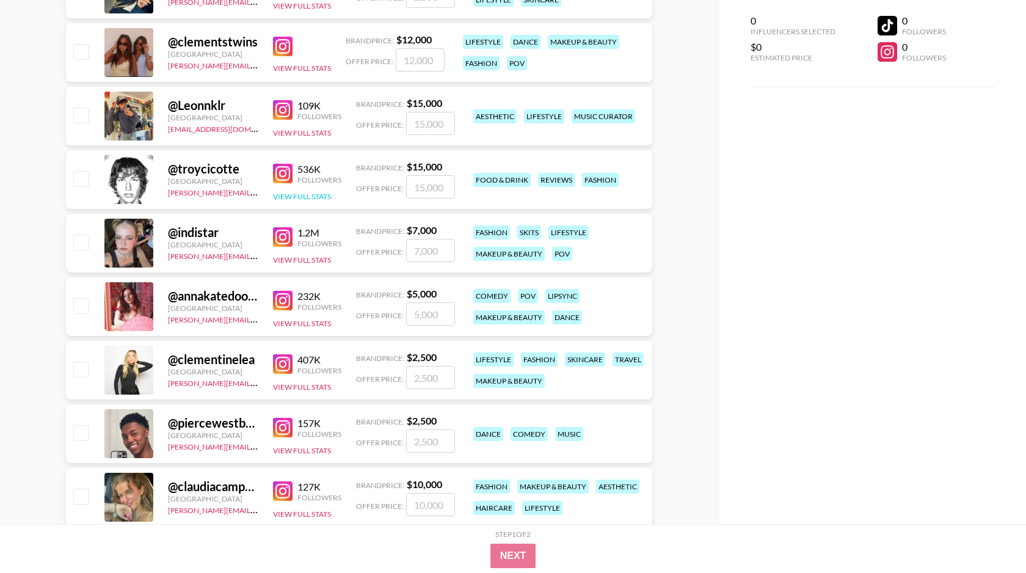
scroll to position [1313, 0]
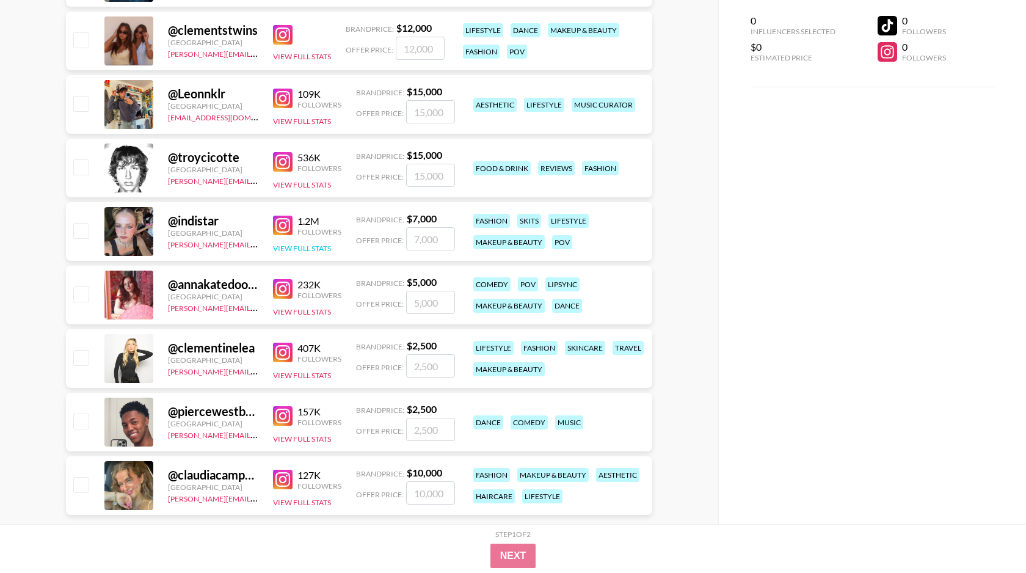
click at [324, 245] on button "View Full Stats" at bounding box center [302, 248] width 58 height 9
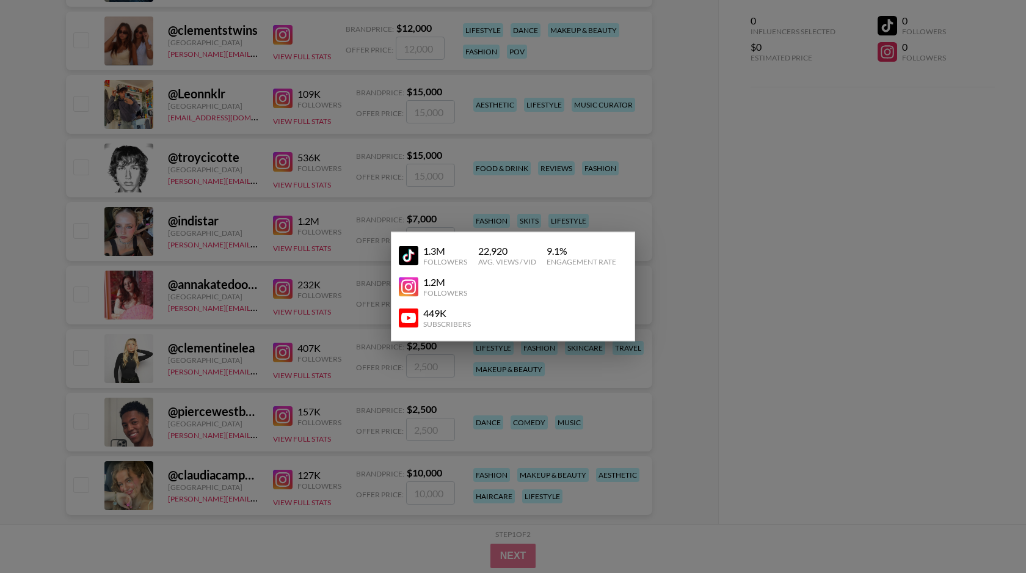
click at [405, 285] on img at bounding box center [409, 287] width 20 height 20
click at [236, 390] on div at bounding box center [513, 286] width 1026 height 573
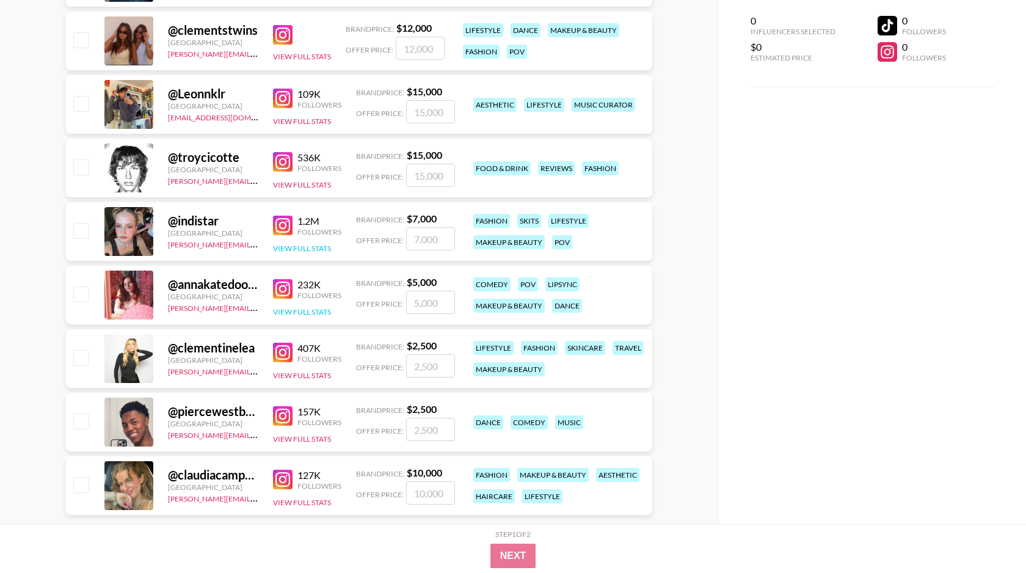
scroll to position [1338, 0]
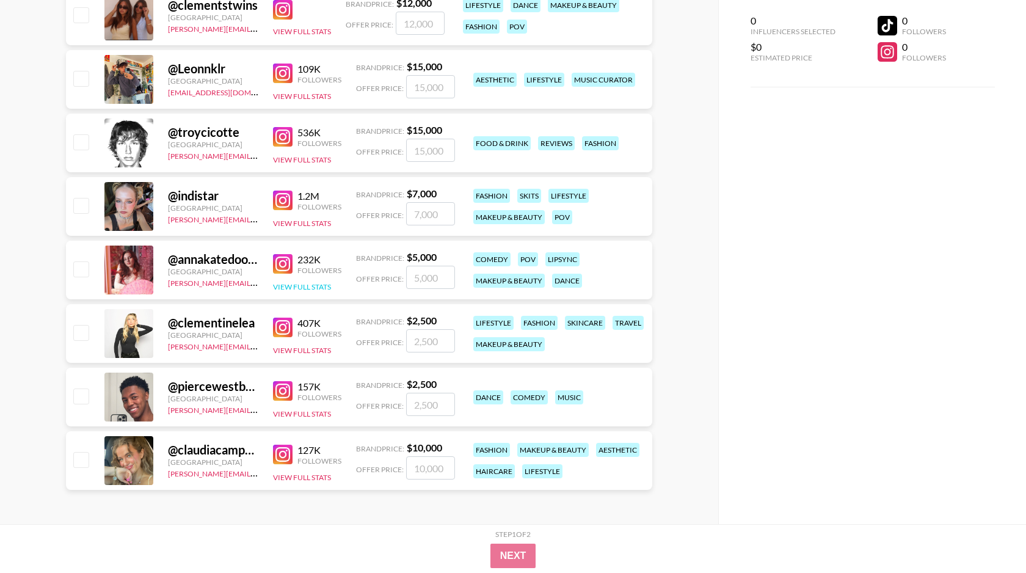
click at [316, 287] on button "View Full Stats" at bounding box center [302, 286] width 58 height 9
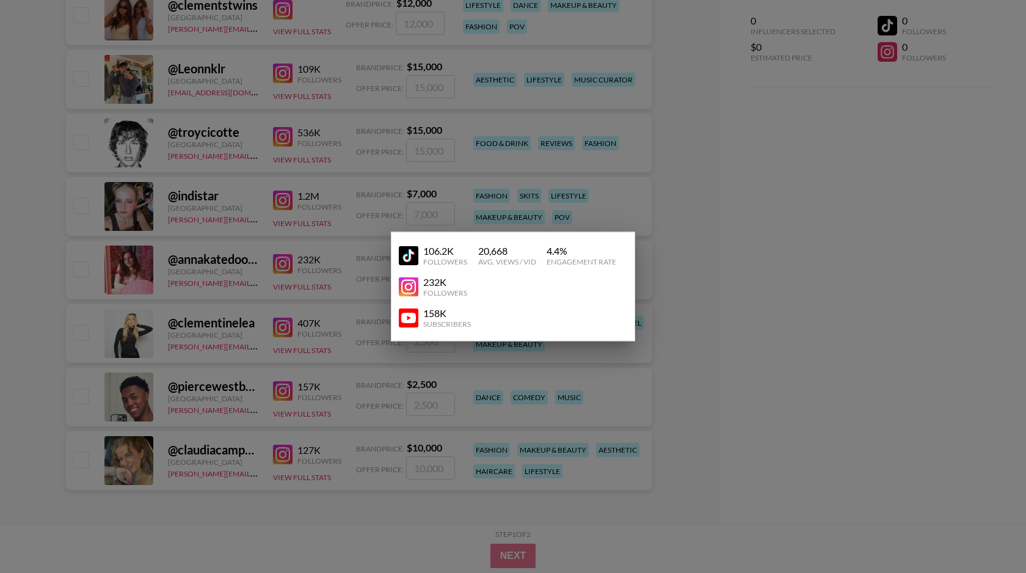
click at [409, 292] on img at bounding box center [409, 287] width 20 height 20
click at [233, 399] on div at bounding box center [513, 286] width 1026 height 573
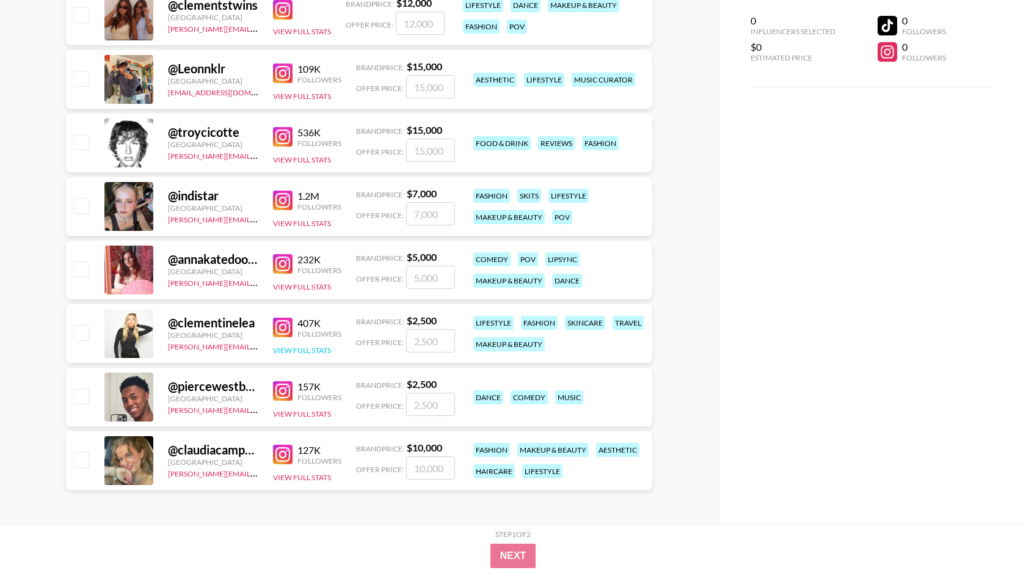
click at [313, 348] on button "View Full Stats" at bounding box center [302, 350] width 58 height 9
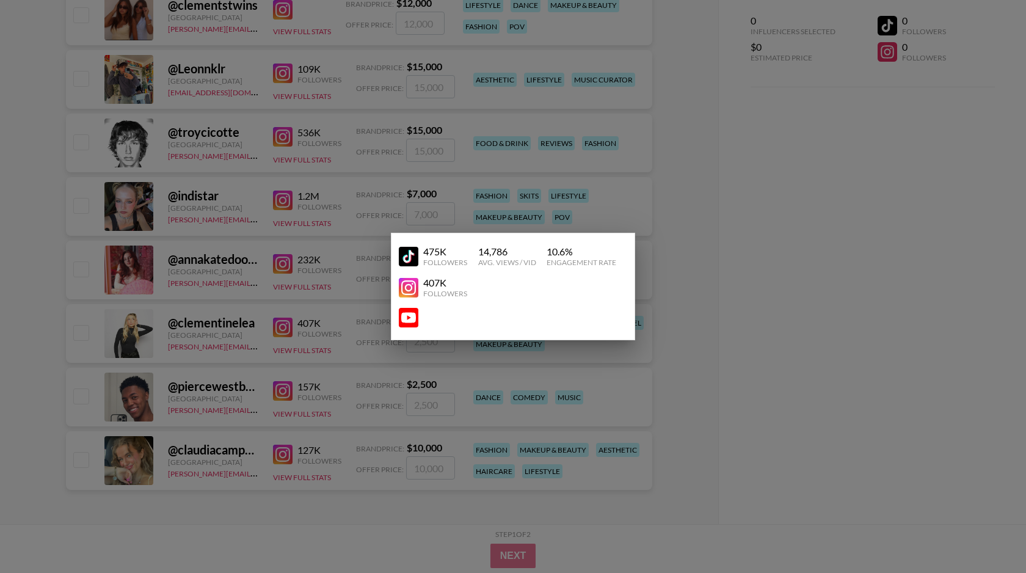
click at [417, 283] on img at bounding box center [409, 288] width 20 height 20
click at [94, 442] on div at bounding box center [513, 286] width 1026 height 573
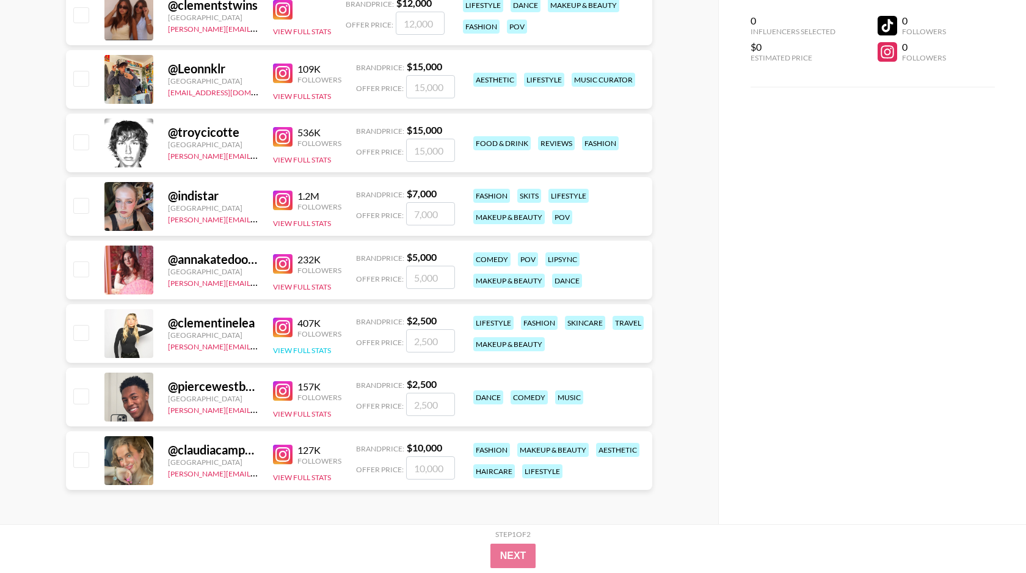
click at [291, 347] on button "View Full Stats" at bounding box center [302, 350] width 58 height 9
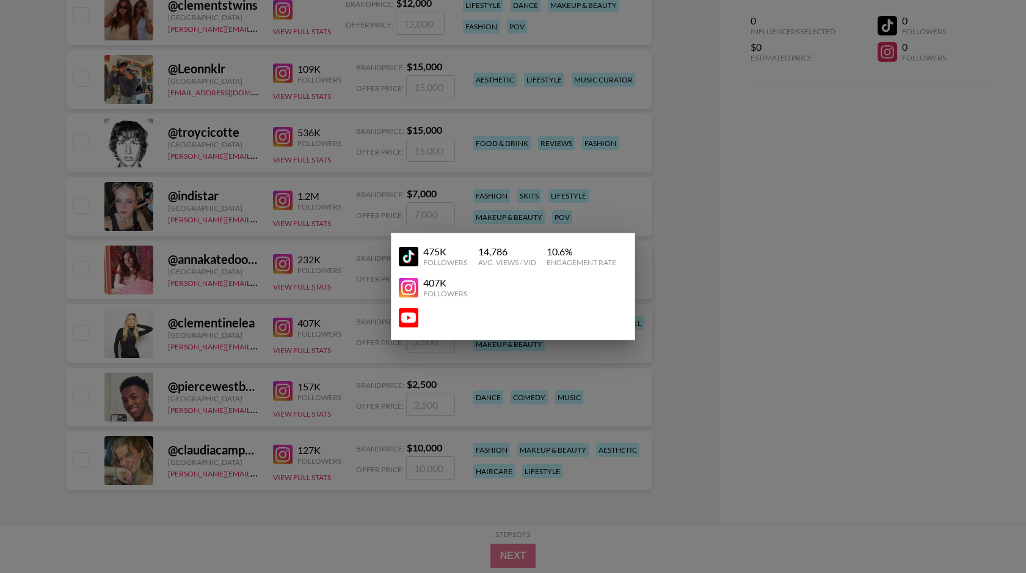
click at [407, 284] on img at bounding box center [409, 288] width 20 height 20
click at [254, 196] on div at bounding box center [513, 286] width 1026 height 573
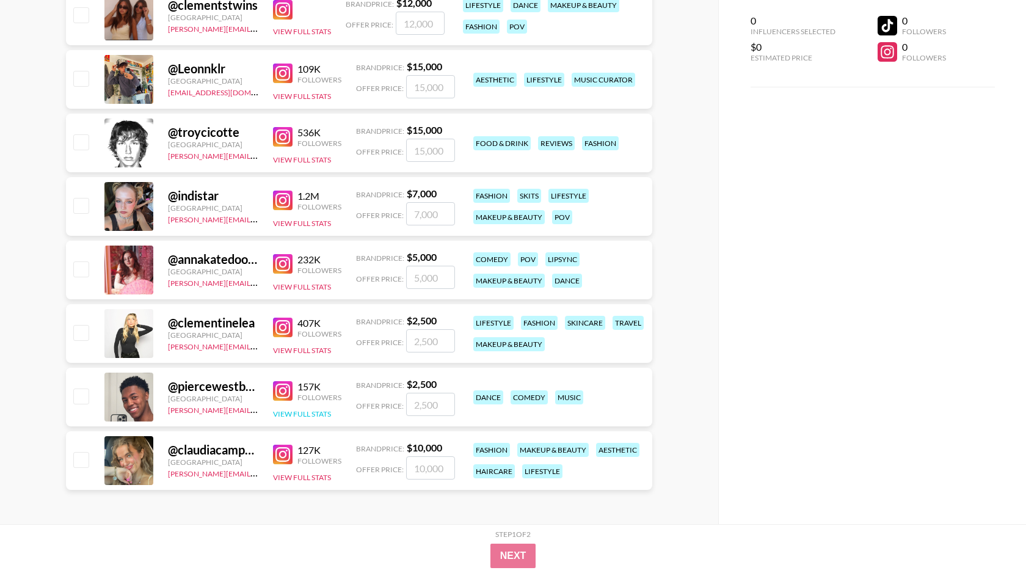
click at [310, 414] on button "View Full Stats" at bounding box center [302, 413] width 58 height 9
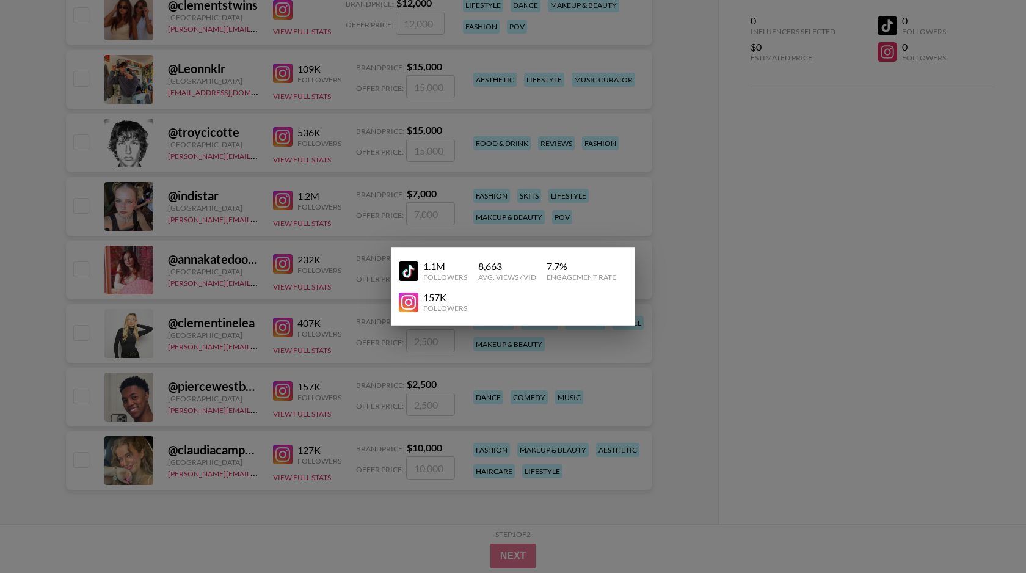
click at [408, 301] on img at bounding box center [409, 303] width 20 height 20
click at [153, 377] on div at bounding box center [513, 286] width 1026 height 573
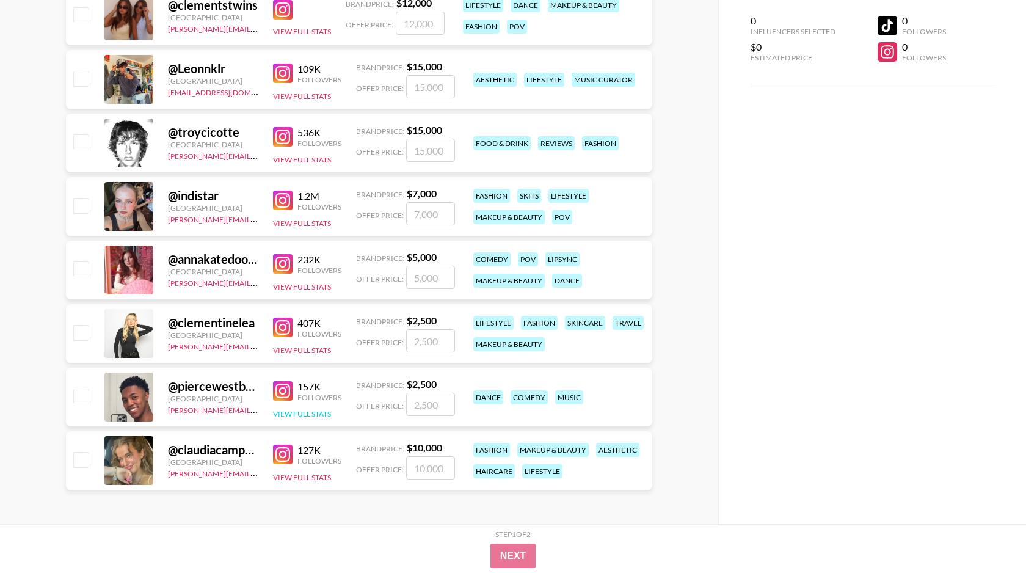
click at [318, 416] on button "View Full Stats" at bounding box center [302, 413] width 58 height 9
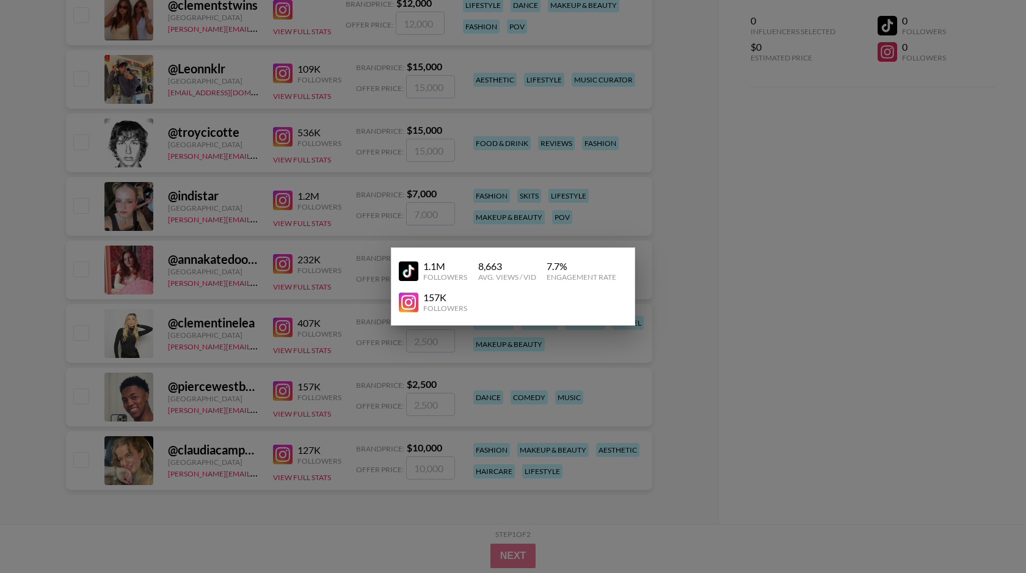
click at [407, 303] on img at bounding box center [409, 303] width 20 height 20
click at [238, 396] on div at bounding box center [513, 286] width 1026 height 573
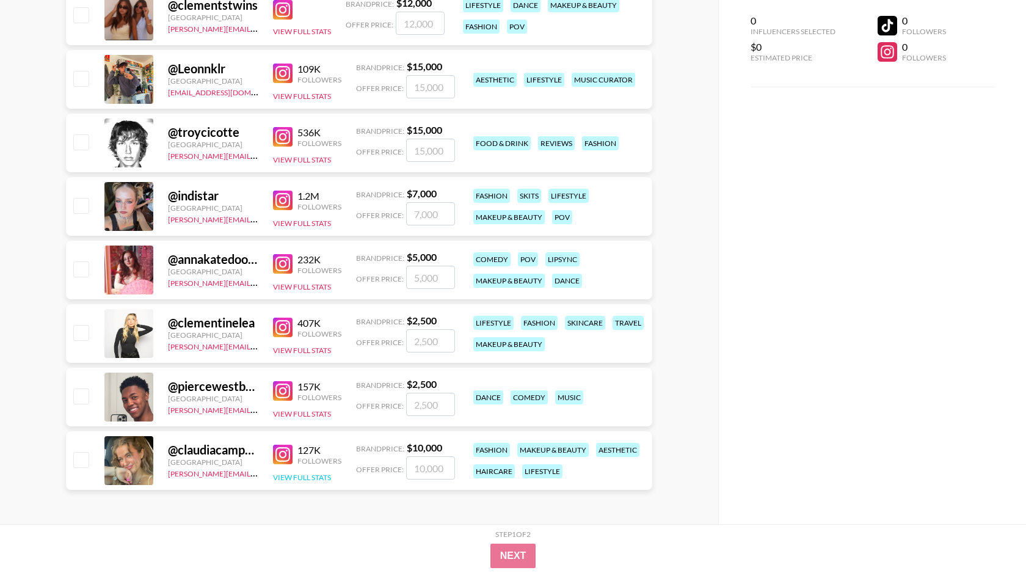
click at [300, 478] on button "View Full Stats" at bounding box center [302, 477] width 58 height 9
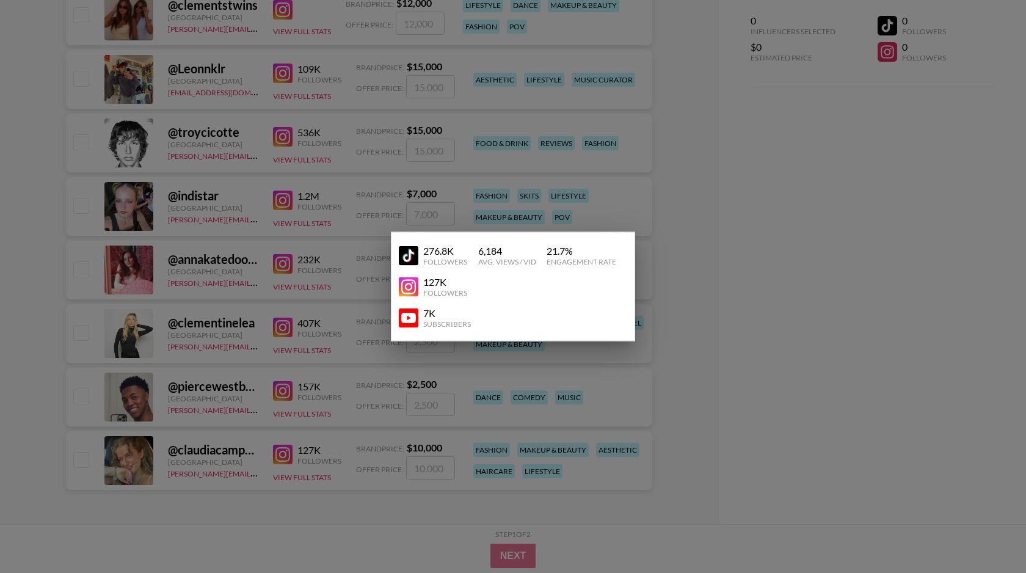
click at [409, 288] on img at bounding box center [409, 287] width 20 height 20
click at [390, 438] on div at bounding box center [513, 286] width 1026 height 573
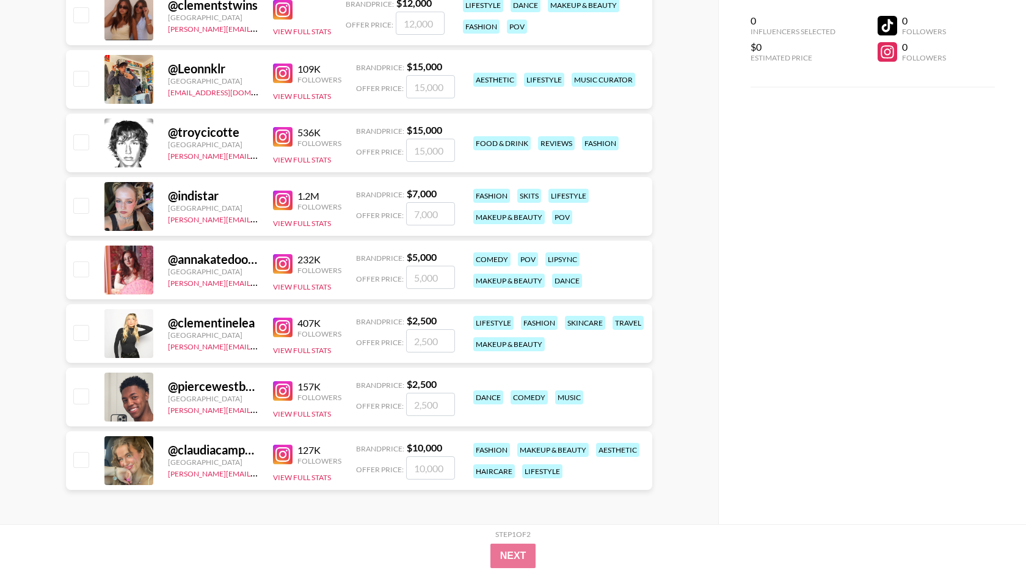
click at [505, 538] on div "Step 1 of 2" at bounding box center [512, 534] width 35 height 9
click at [424, 469] on input "number" at bounding box center [430, 467] width 49 height 23
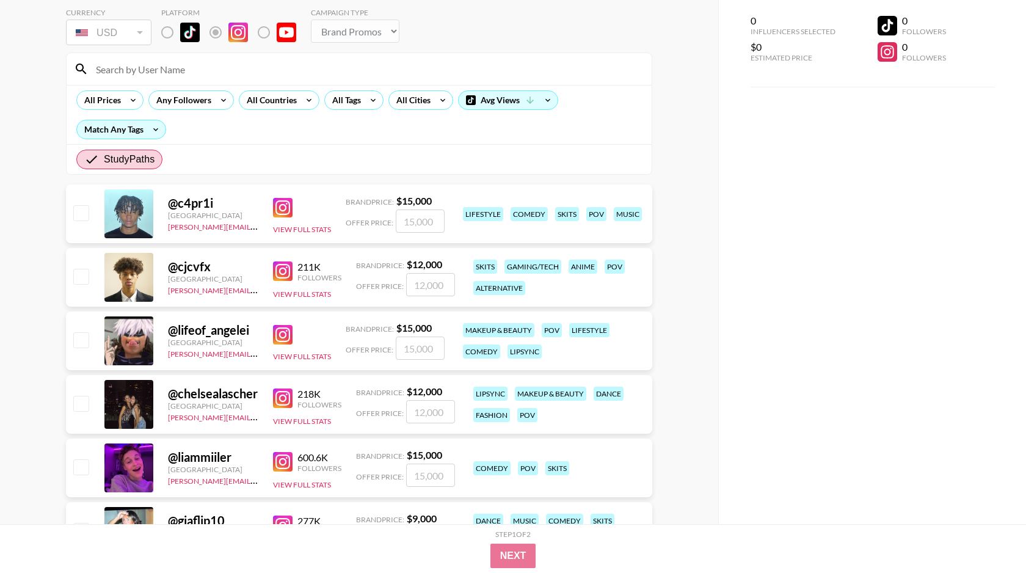
scroll to position [62, 0]
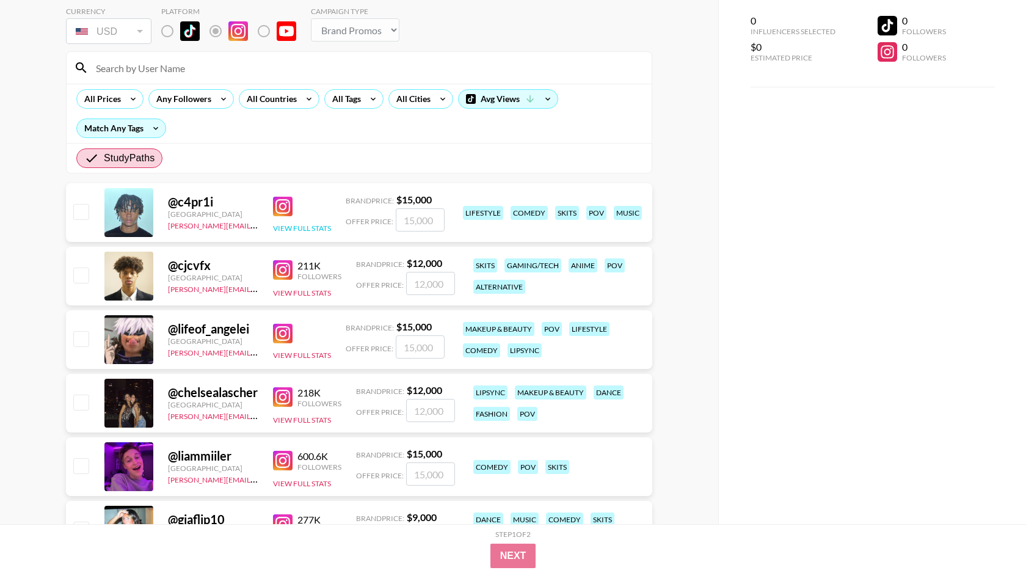
click at [297, 229] on button "View Full Stats" at bounding box center [302, 228] width 58 height 9
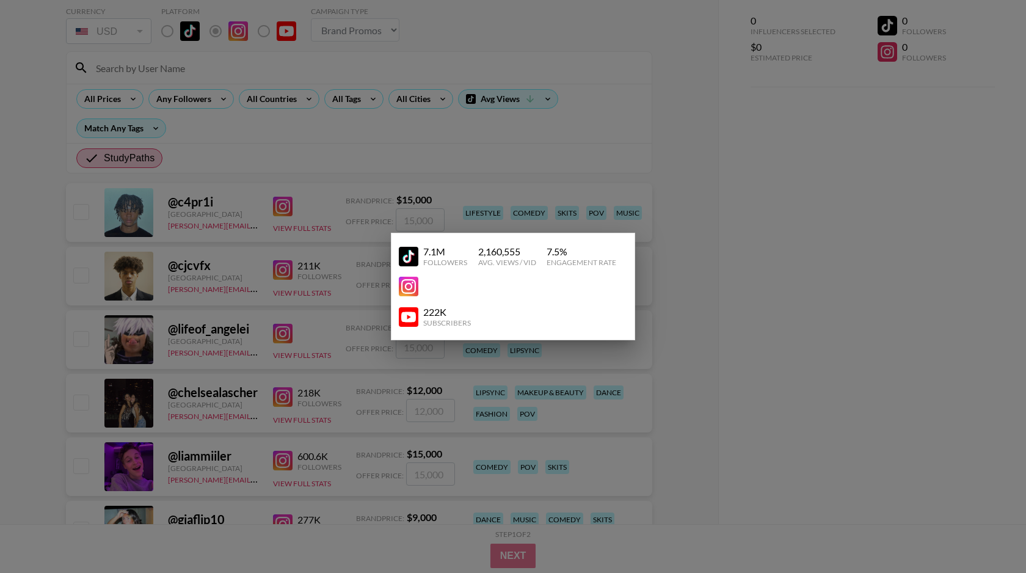
click at [406, 278] on img at bounding box center [409, 287] width 20 height 20
